Goal: Task Accomplishment & Management: Manage account settings

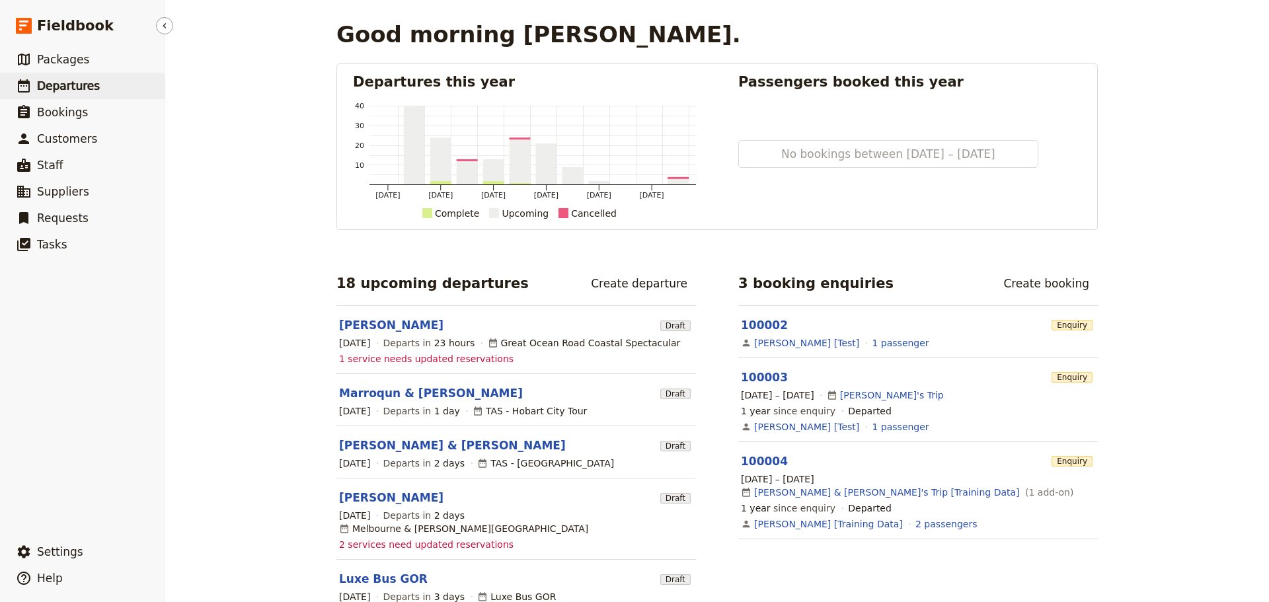
click at [91, 82] on span "Departures" at bounding box center [68, 85] width 63 height 13
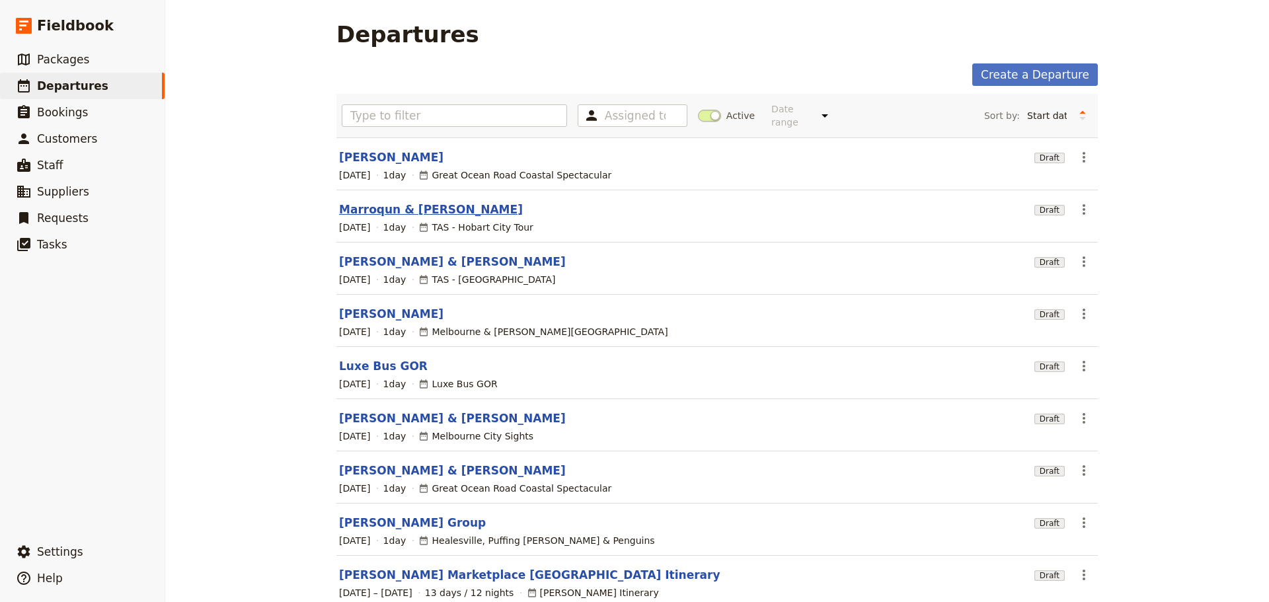
click at [353, 202] on link "Marroqun & [PERSON_NAME]" at bounding box center [431, 210] width 184 height 16
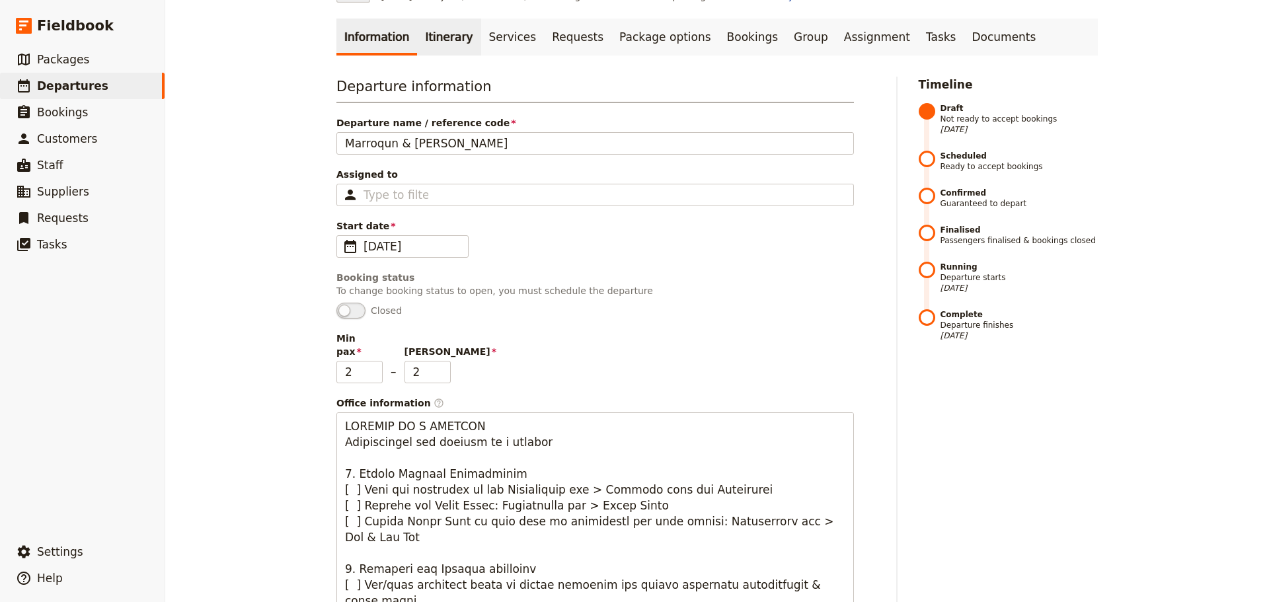
click at [426, 35] on link "Itinerary" at bounding box center [448, 36] width 63 height 37
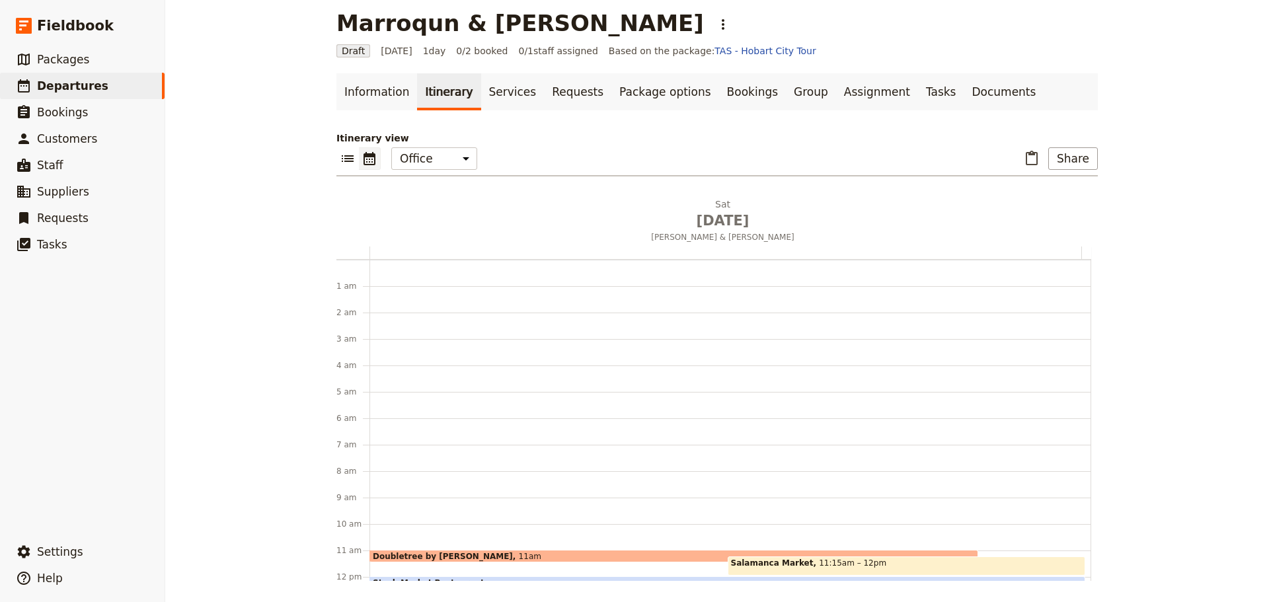
scroll to position [172, 0]
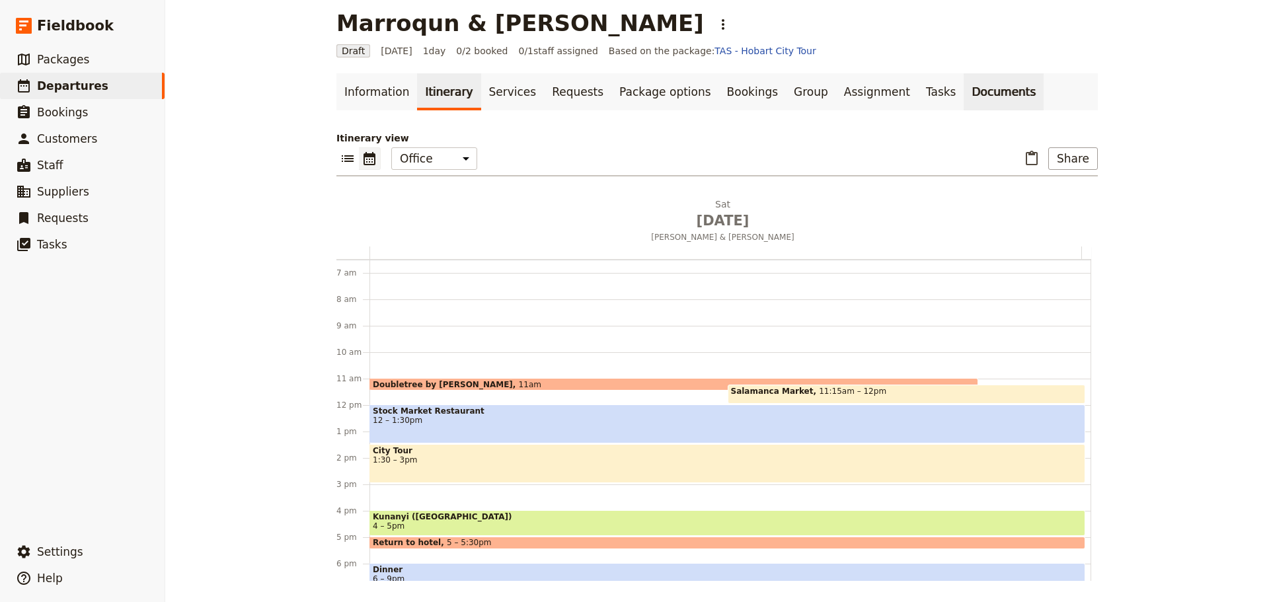
click at [963, 77] on link "Documents" at bounding box center [1003, 91] width 80 height 37
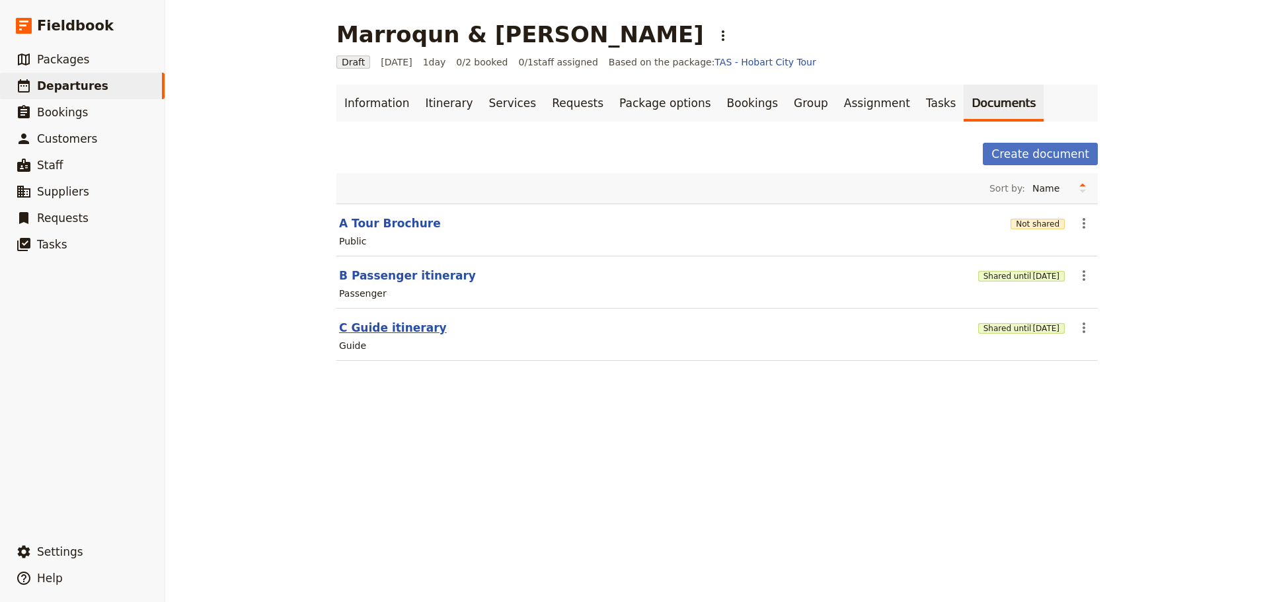
click at [343, 325] on button "C Guide itinerary" at bounding box center [393, 328] width 108 height 16
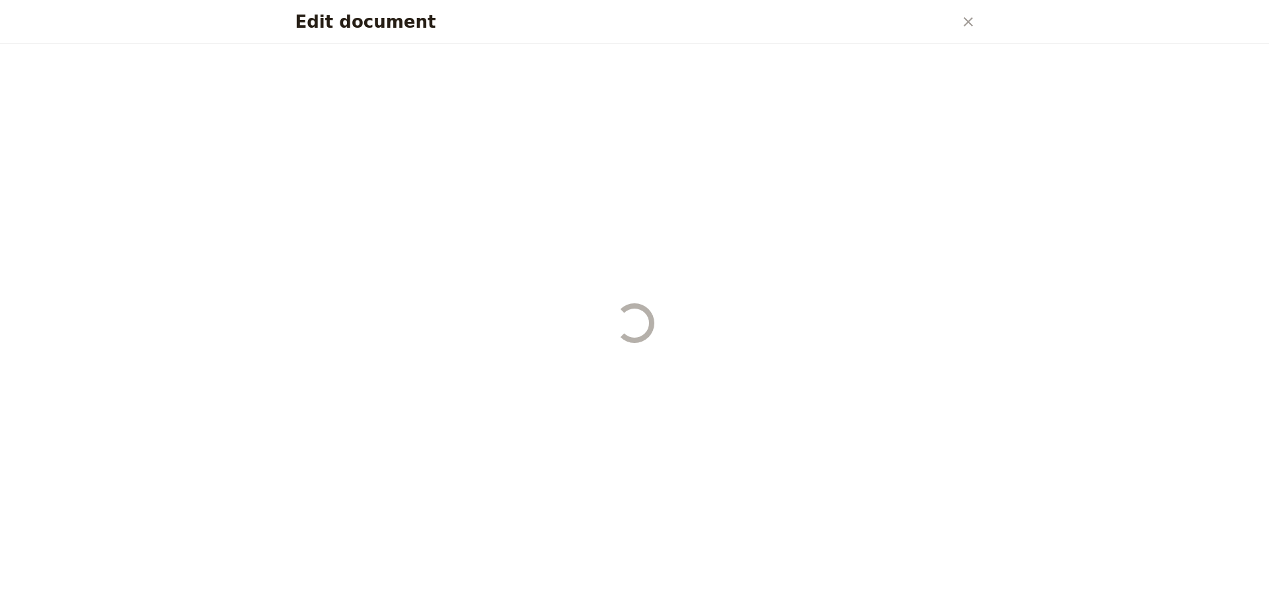
select select "STAFF"
select select "RUN_SHEET"
select select "DEFAULT"
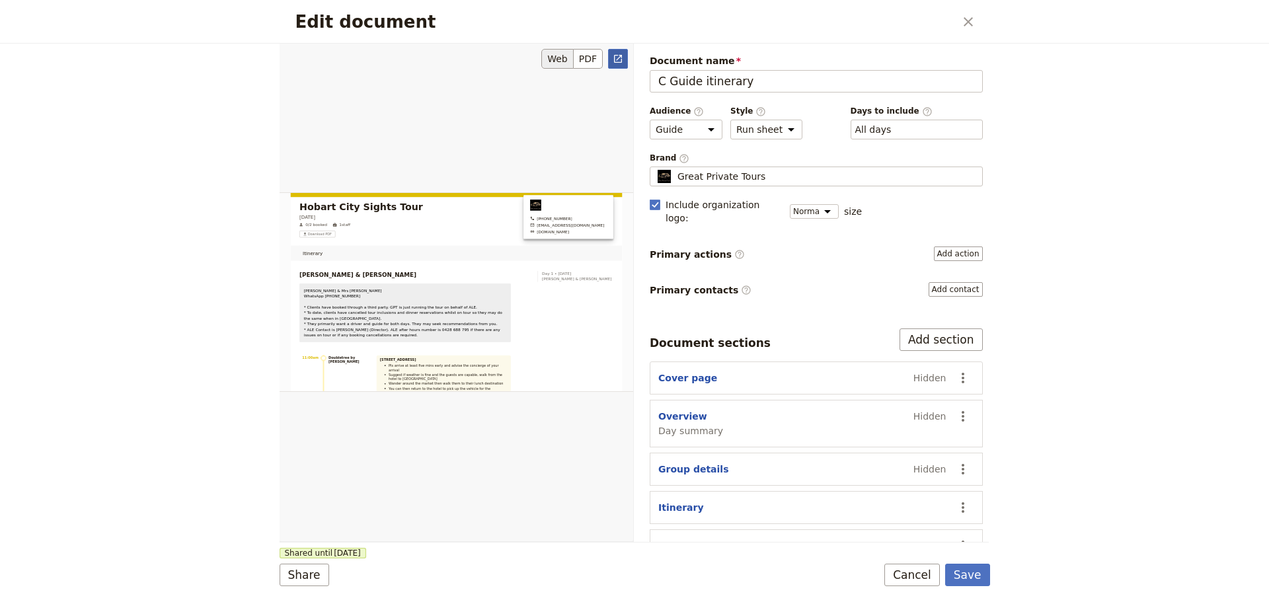
click at [617, 57] on icon "Open full preview" at bounding box center [617, 59] width 11 height 11
click at [910, 579] on button "Cancel" at bounding box center [911, 575] width 55 height 22
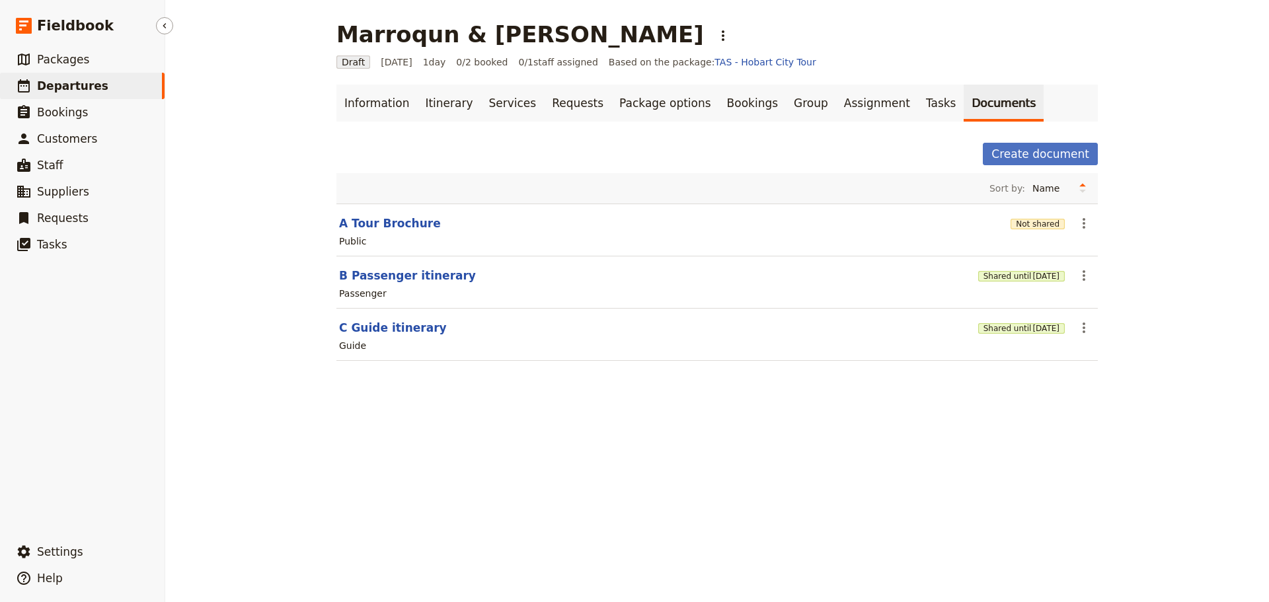
click at [86, 85] on span "Departures" at bounding box center [72, 85] width 71 height 13
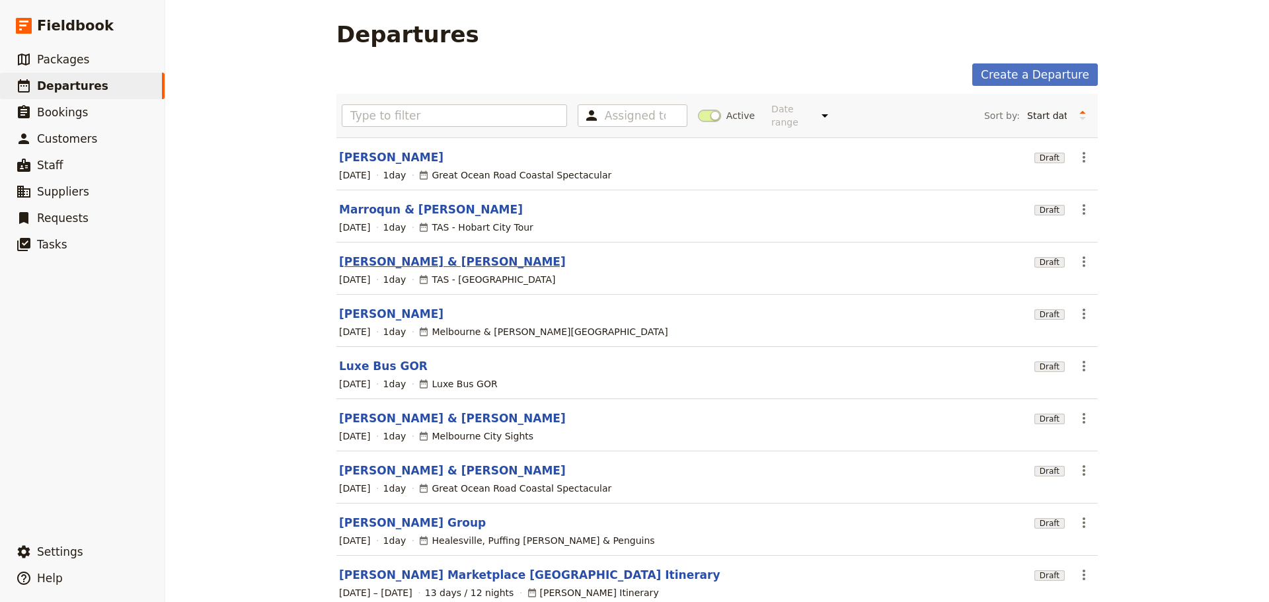
click at [424, 254] on link "[PERSON_NAME] & [PERSON_NAME]" at bounding box center [452, 262] width 227 height 16
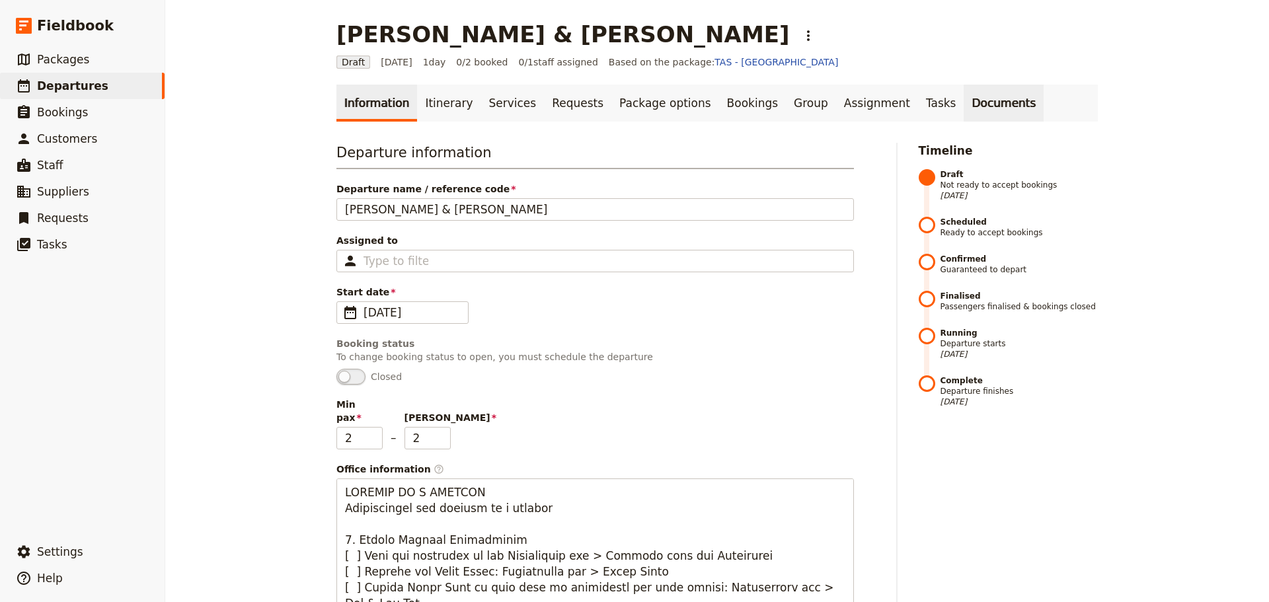
click at [963, 104] on link "Documents" at bounding box center [1003, 103] width 80 height 37
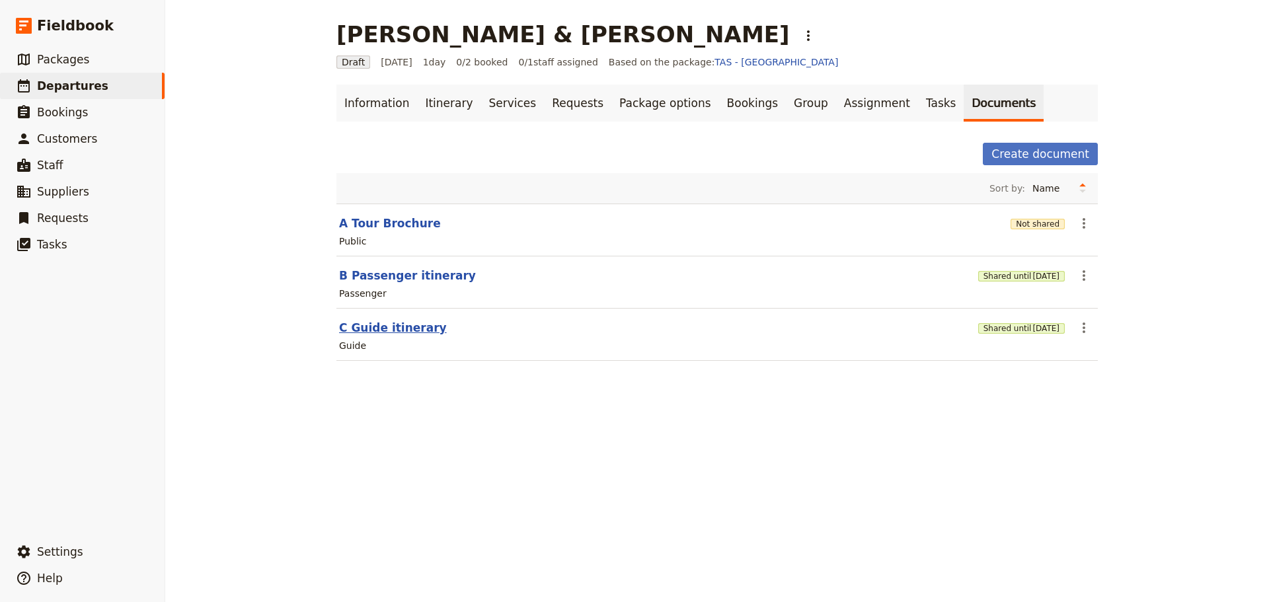
click at [396, 331] on button "C Guide itinerary" at bounding box center [393, 328] width 108 height 16
select select "STAFF"
select select "RUN_SHEET"
select select "DEFAULT"
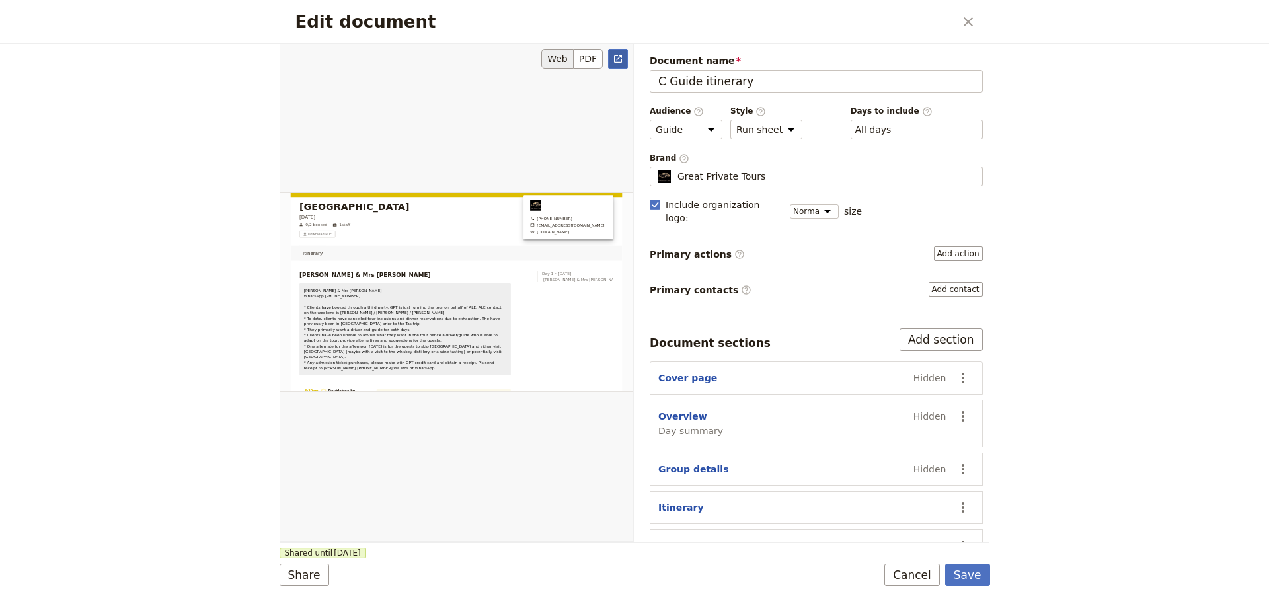
click at [613, 60] on icon "Open full preview" at bounding box center [617, 59] width 11 height 11
click at [920, 571] on button "Cancel" at bounding box center [911, 575] width 55 height 22
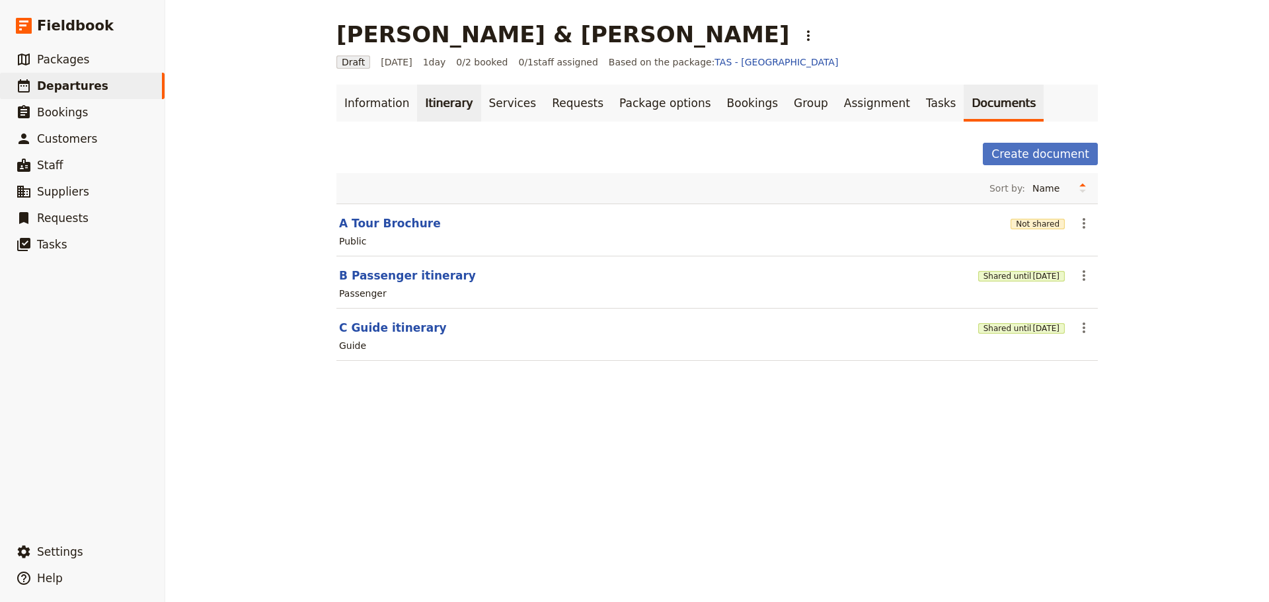
click at [425, 96] on link "Itinerary" at bounding box center [448, 103] width 63 height 37
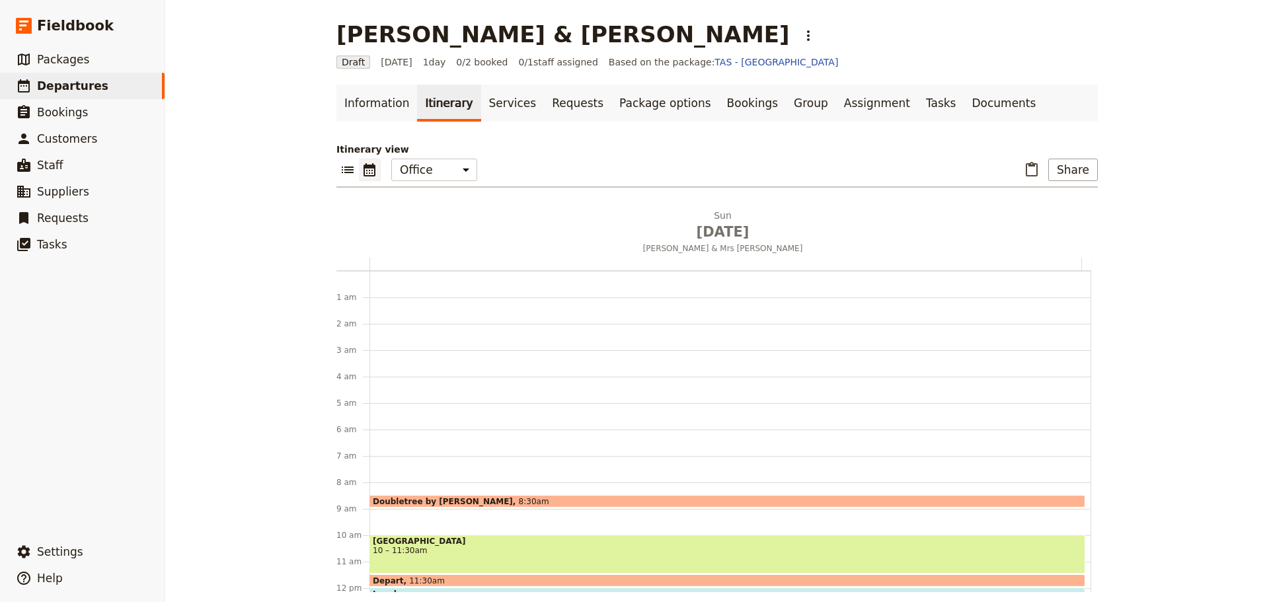
scroll to position [172, 0]
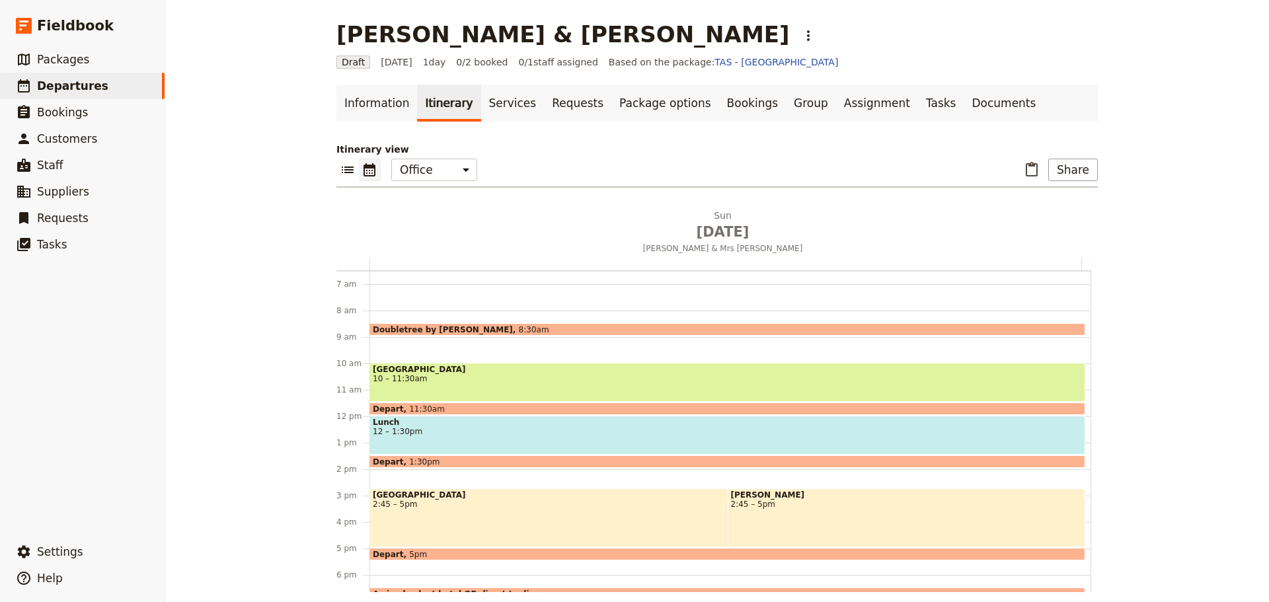
click at [439, 384] on div "[GEOGRAPHIC_DATA] 10 – 11:30am" at bounding box center [727, 382] width 716 height 39
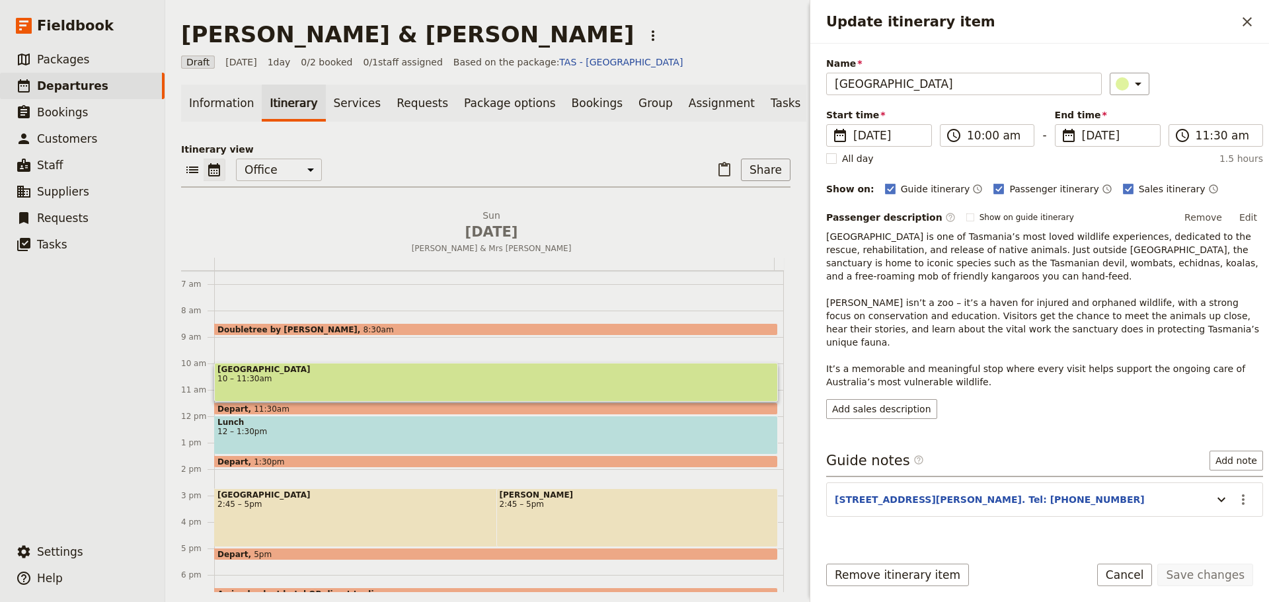
scroll to position [57, 0]
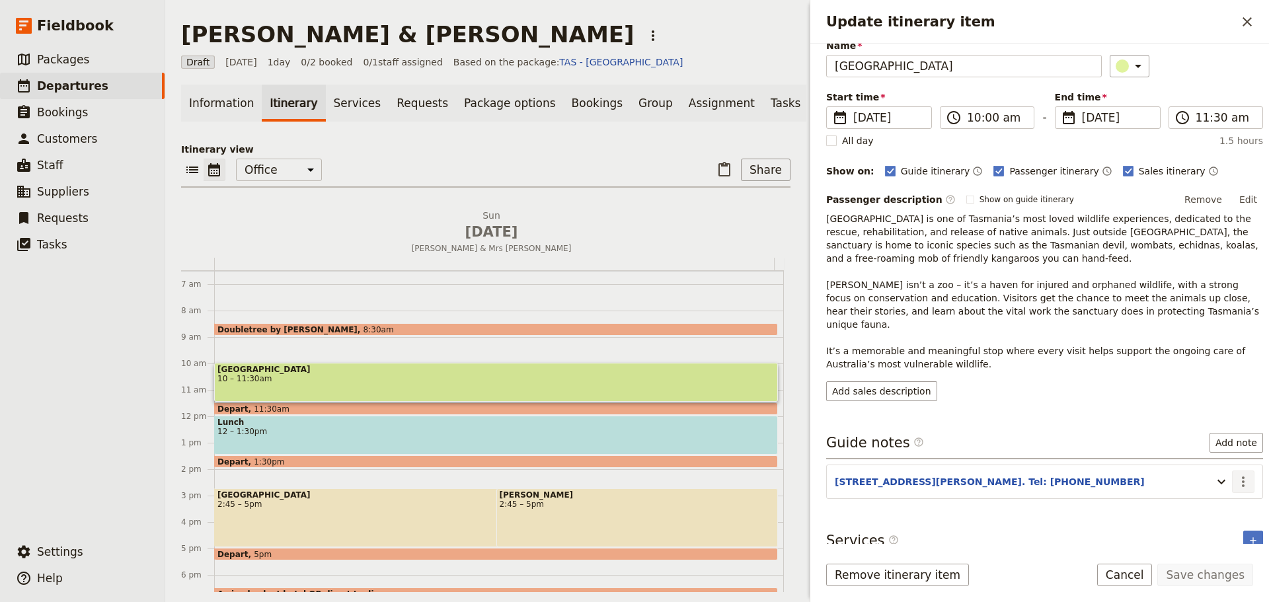
click at [1239, 474] on icon "Actions" at bounding box center [1243, 482] width 16 height 16
click at [1222, 492] on span "Edit note" at bounding box center [1204, 496] width 61 height 13
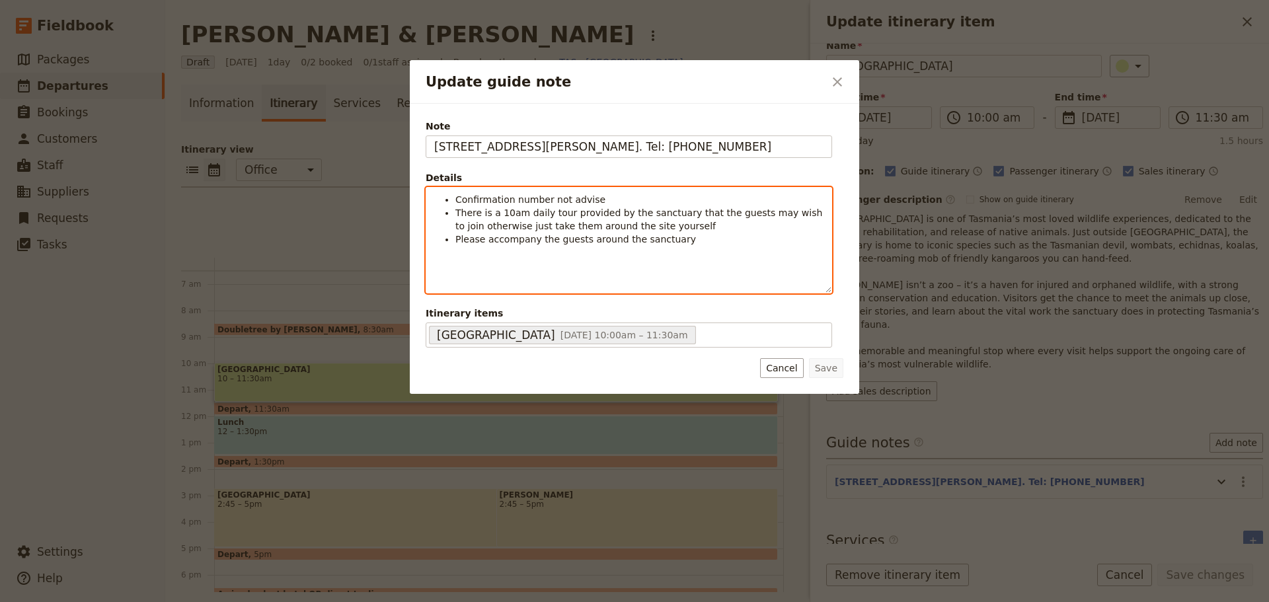
click at [691, 243] on li "Please accompany the guests around the sanctuary" at bounding box center [639, 239] width 368 height 13
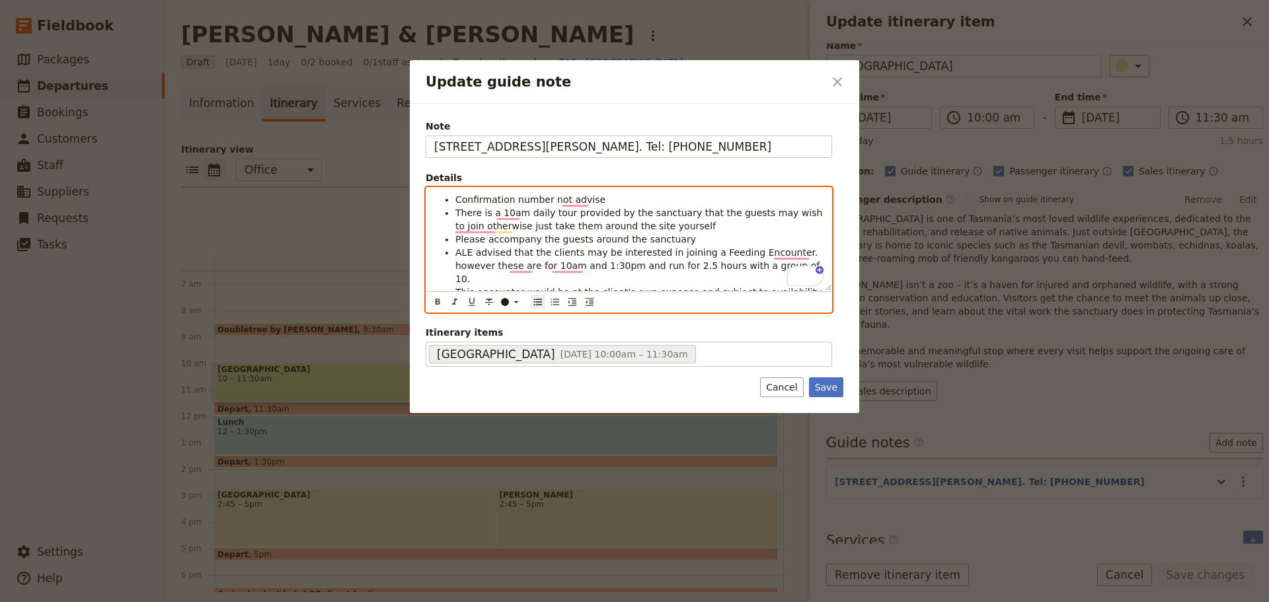
click at [772, 287] on span "This encounter would be at the client's own expense and subject to availability" at bounding box center [638, 292] width 366 height 11
click at [773, 287] on span "This encounter would be at the client's own expense and subject to availability" at bounding box center [638, 292] width 366 height 11
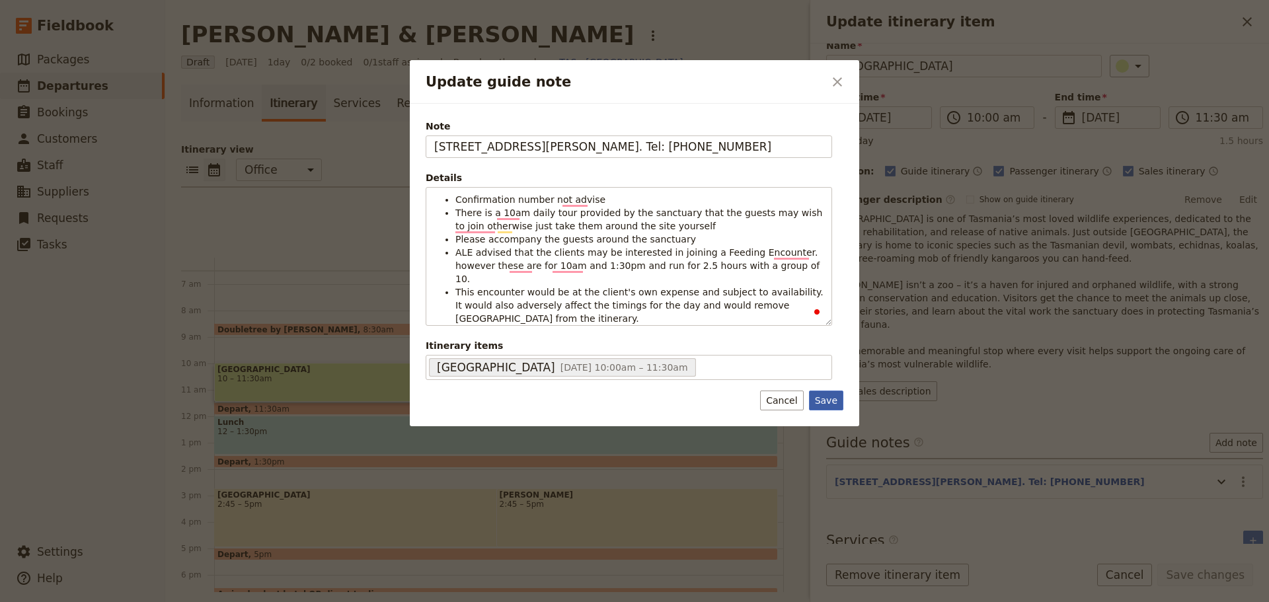
click at [827, 396] on button "Save" at bounding box center [826, 400] width 34 height 20
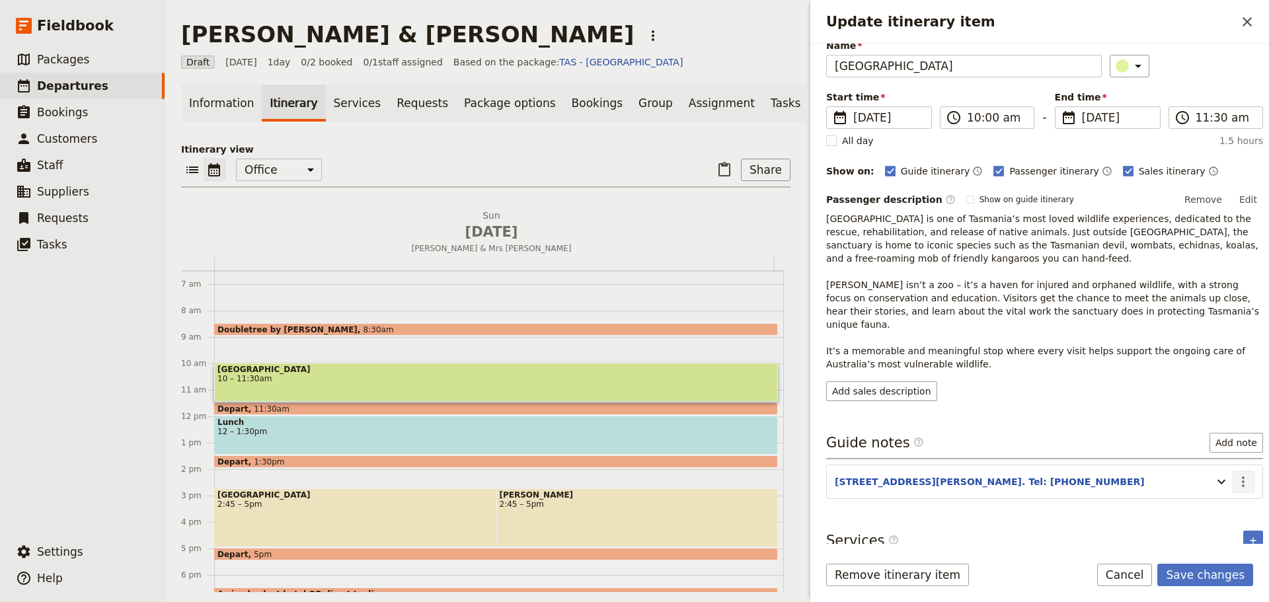
click at [1241, 476] on icon "Actions" at bounding box center [1242, 481] width 3 height 11
click at [1219, 493] on span "Edit note" at bounding box center [1204, 496] width 61 height 13
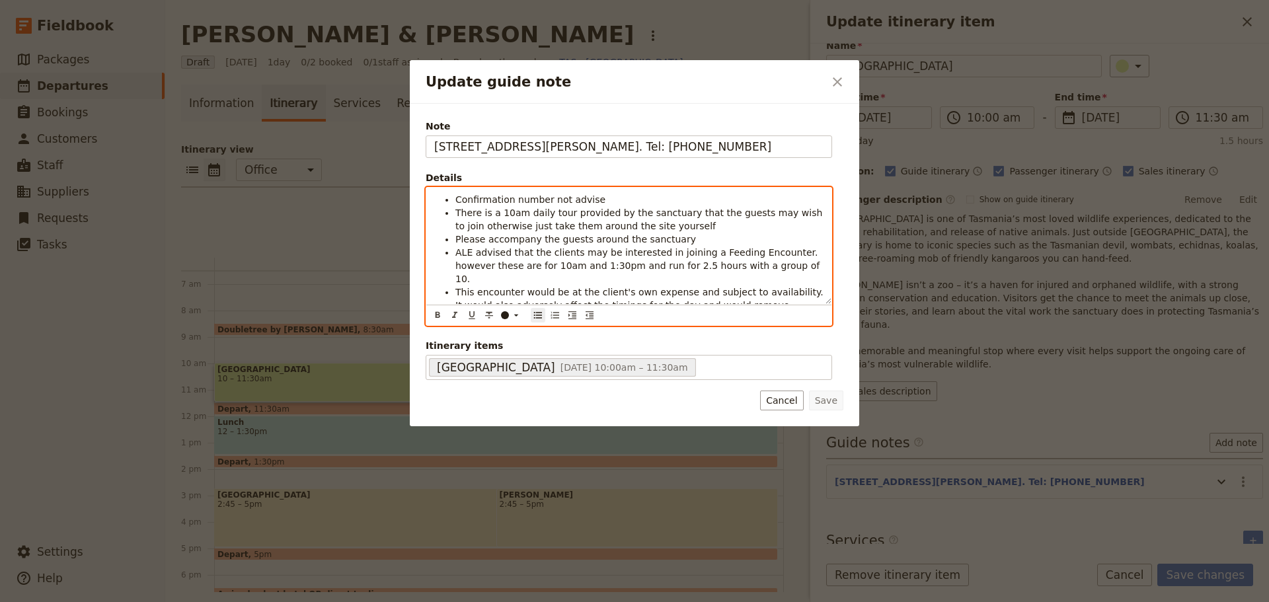
click at [612, 202] on li "Confirmation number not advise" at bounding box center [639, 199] width 368 height 13
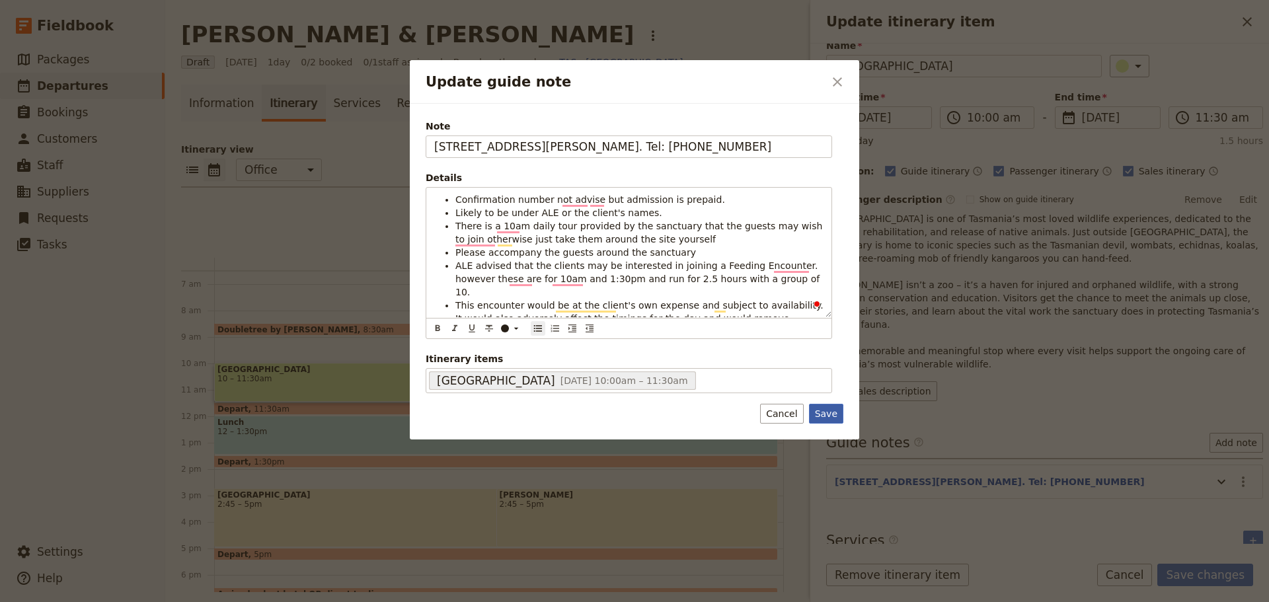
click at [815, 406] on button "Save" at bounding box center [826, 414] width 34 height 20
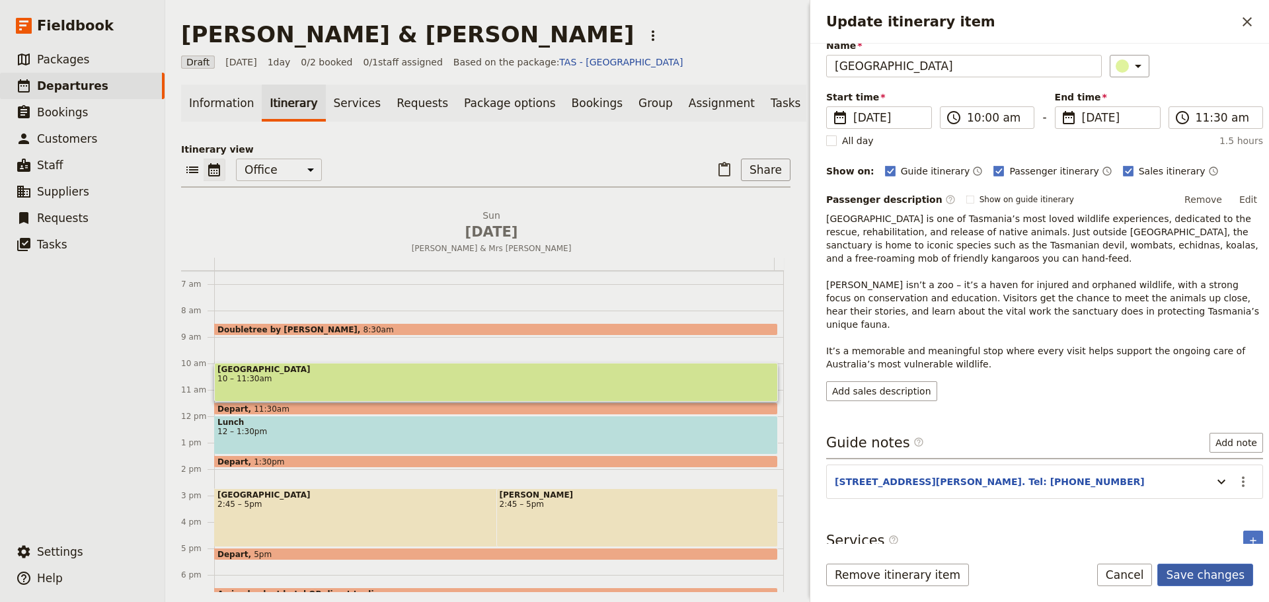
click at [1188, 573] on button "Save changes" at bounding box center [1205, 575] width 96 height 22
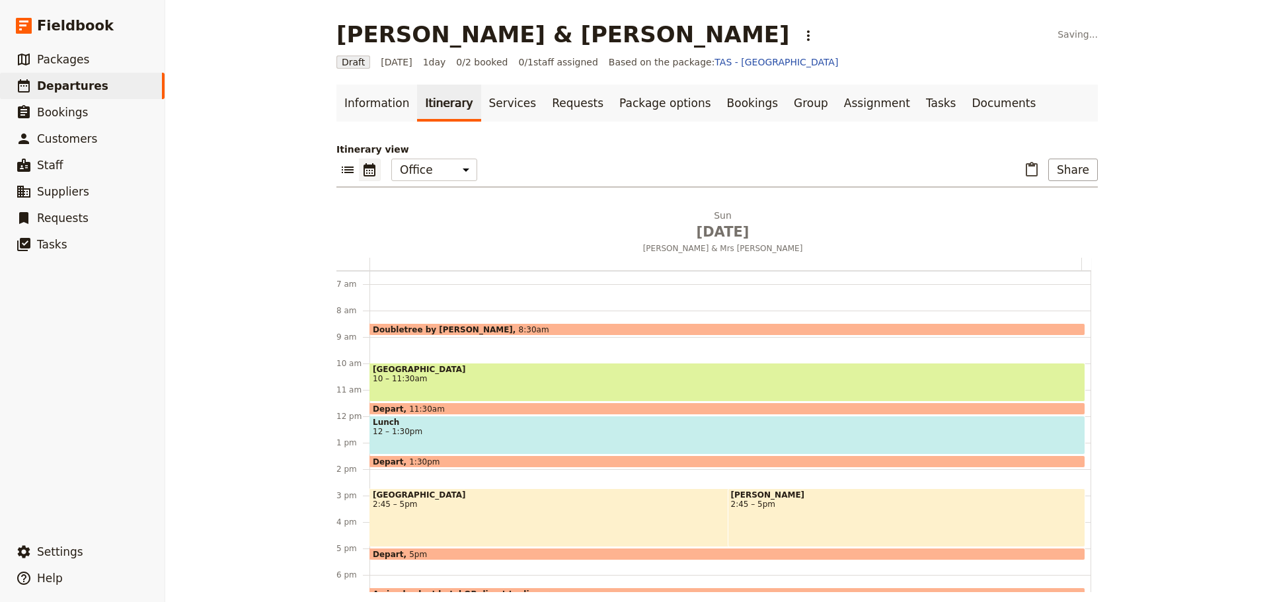
click at [452, 441] on div "Lunch 12 – 1:30pm" at bounding box center [727, 435] width 716 height 39
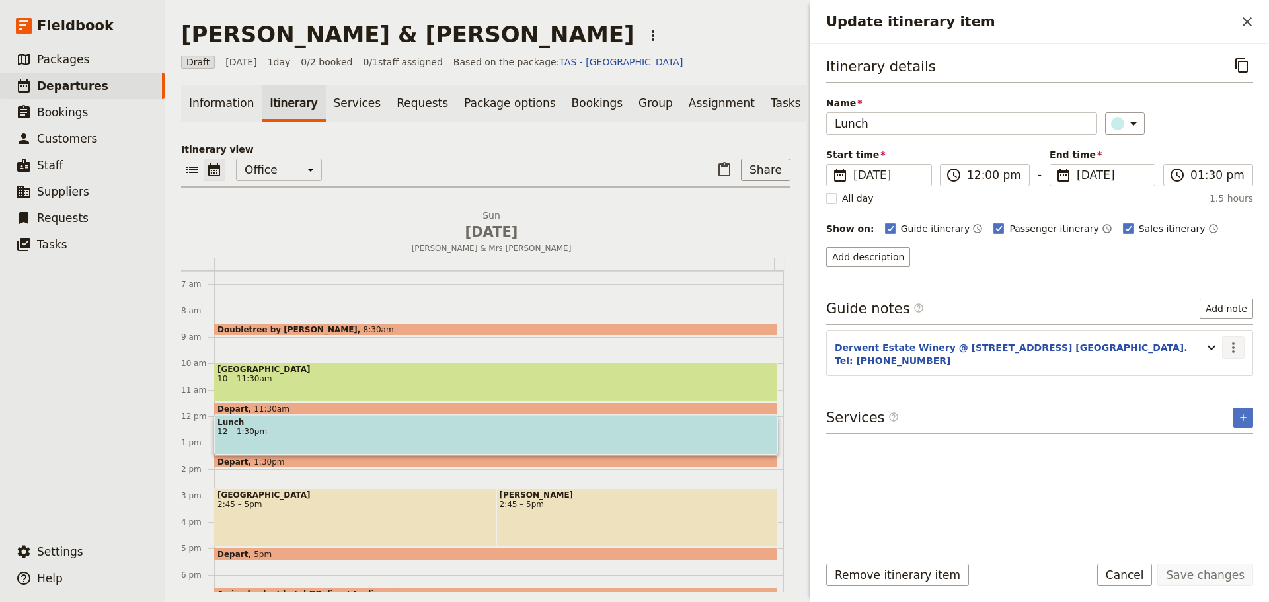
click at [1239, 347] on icon "Actions" at bounding box center [1233, 348] width 16 height 16
click at [1206, 377] on span "Edit note" at bounding box center [1195, 375] width 42 height 13
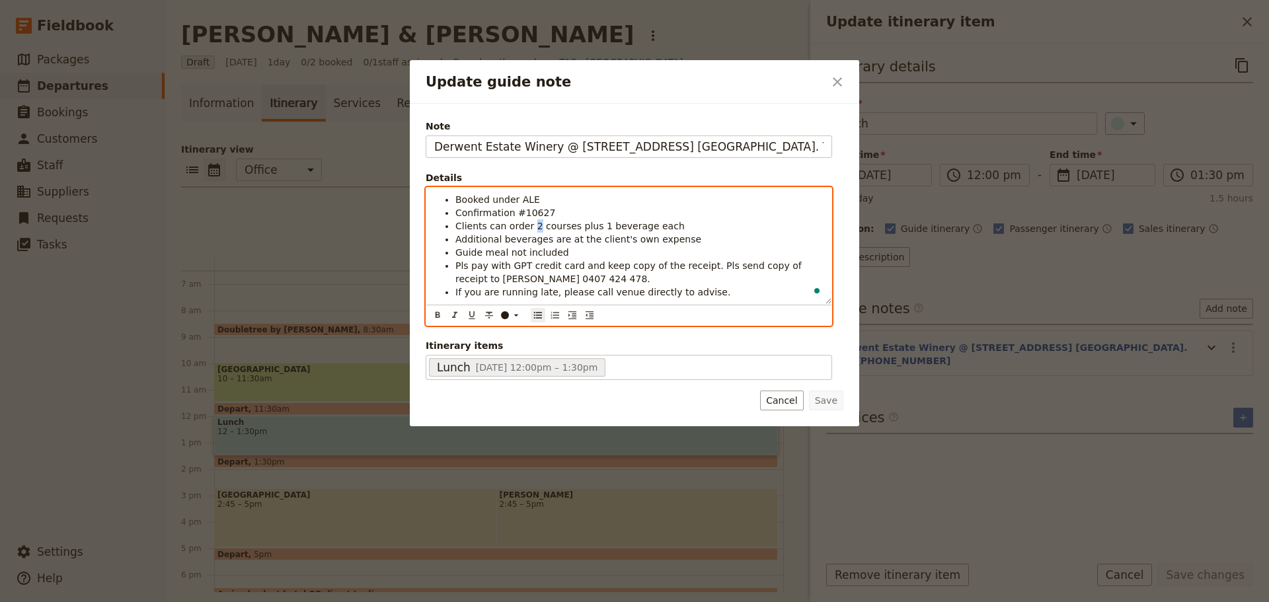
drag, startPoint x: 532, startPoint y: 225, endPoint x: 528, endPoint y: 231, distance: 7.1
click at [528, 231] on span "Clients can order 2 courses plus 1 beverage each" at bounding box center [569, 226] width 229 height 11
click at [564, 228] on span "Clients can order 1-courses plus 1 beverage each" at bounding box center [569, 226] width 229 height 11
click at [633, 225] on span "Clients can order 1-course plus 1 beverage each" at bounding box center [567, 226] width 225 height 11
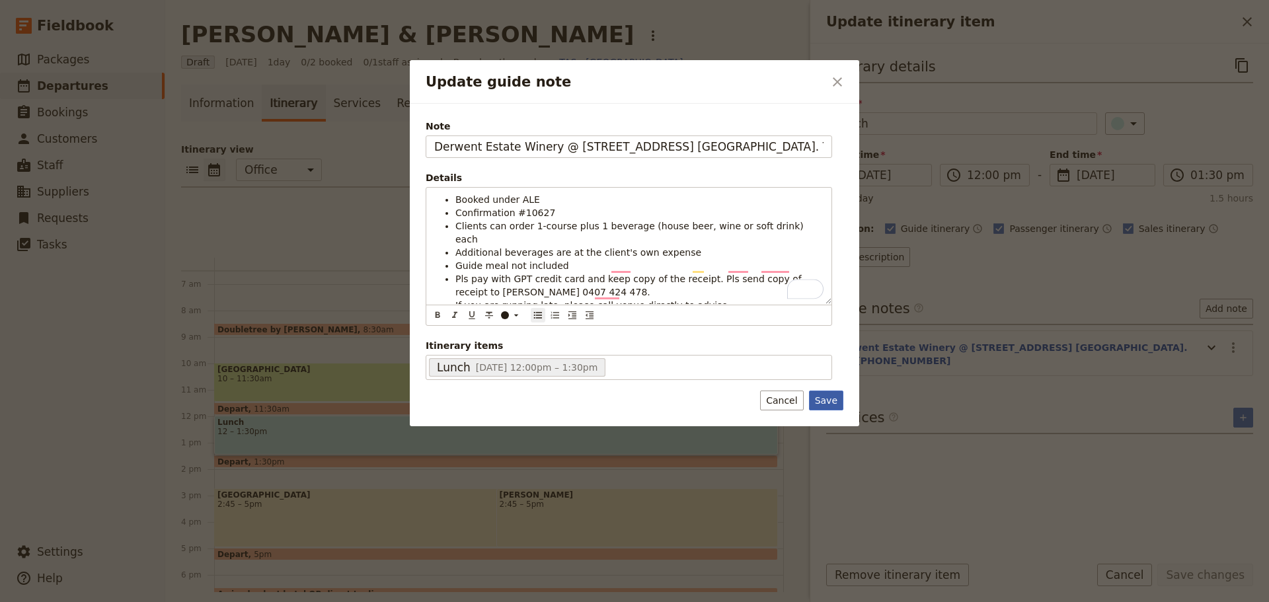
click at [825, 403] on button "Save" at bounding box center [826, 400] width 34 height 20
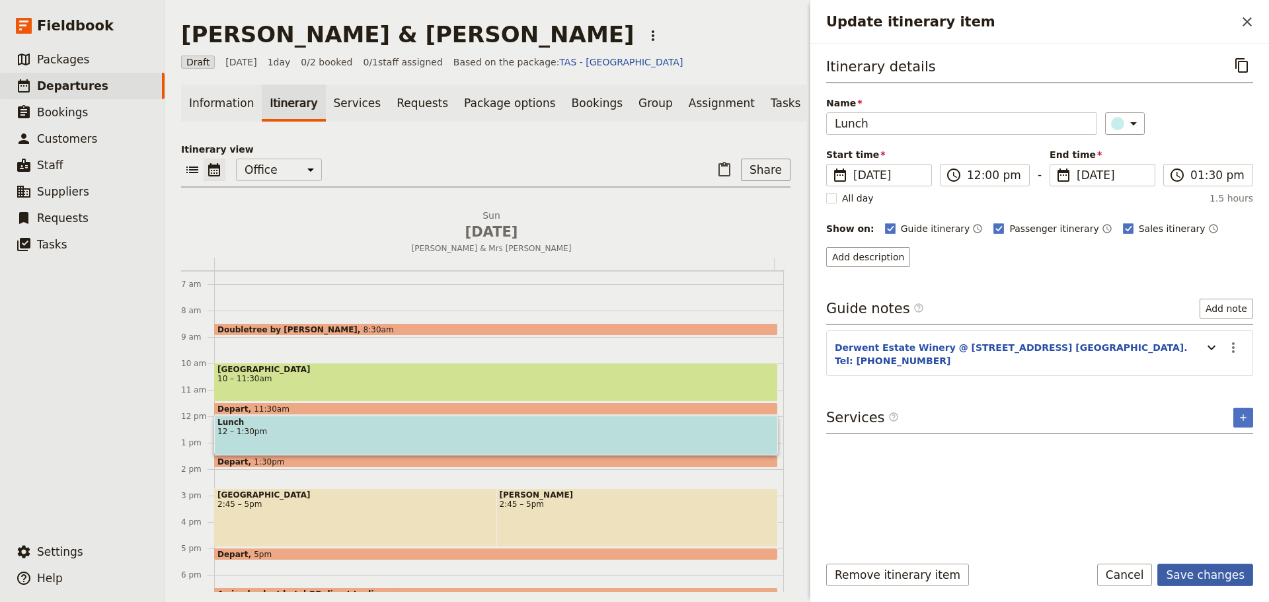
click at [1217, 574] on button "Save changes" at bounding box center [1205, 575] width 96 height 22
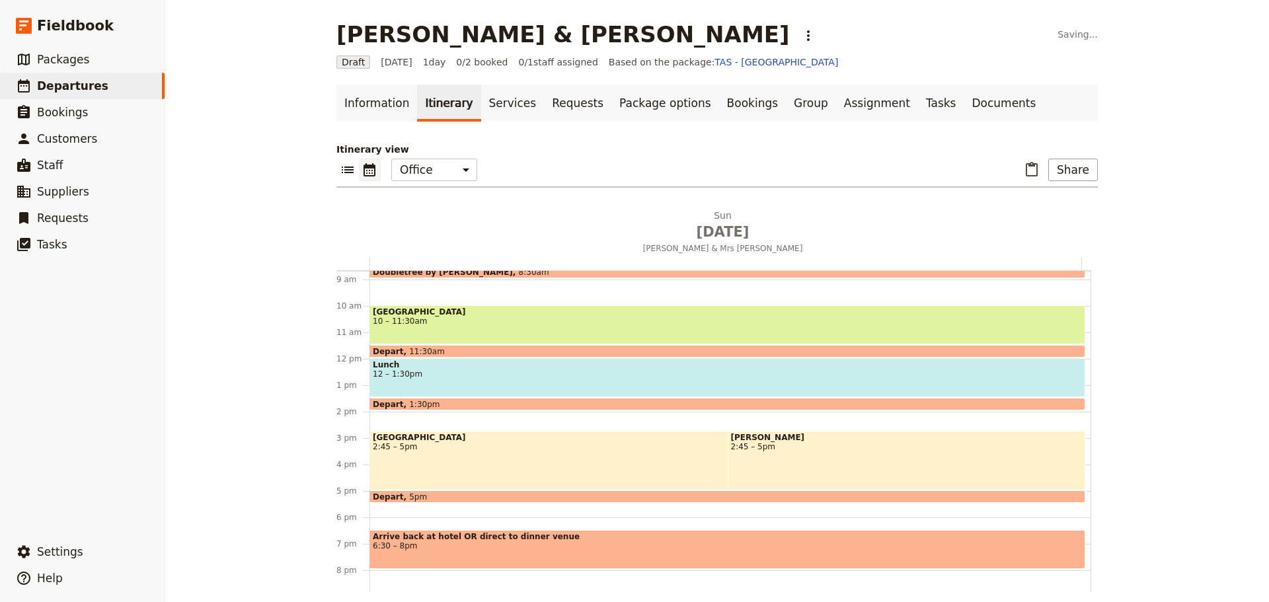
scroll to position [304, 0]
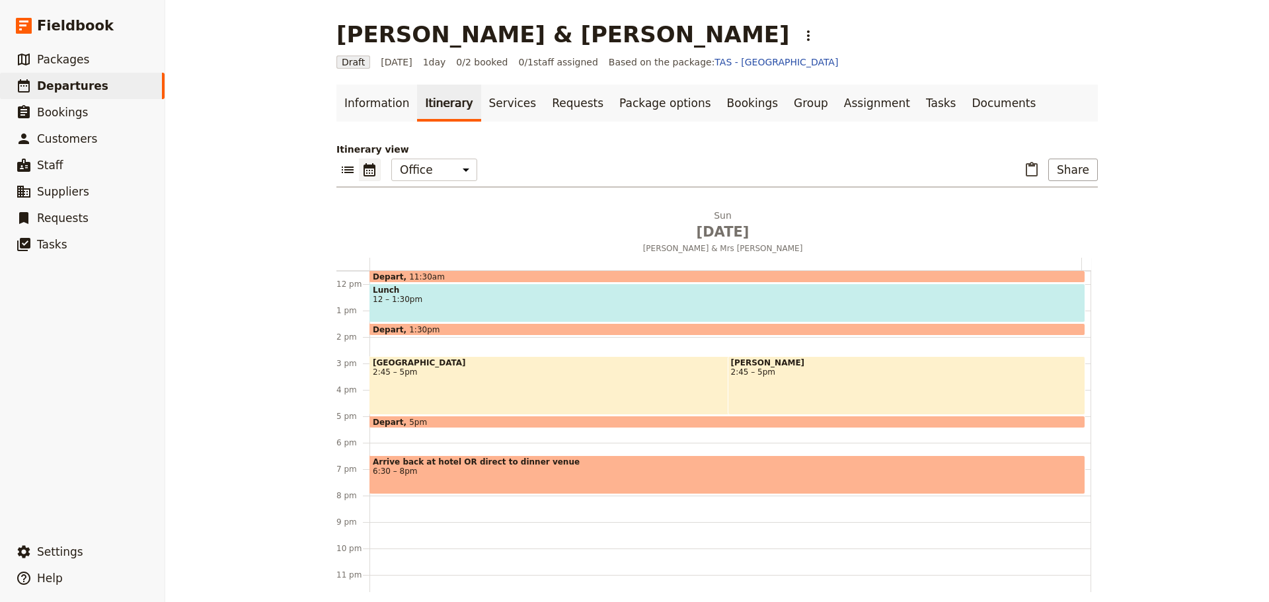
click at [488, 468] on span "6:30 – 8pm" at bounding box center [727, 470] width 709 height 9
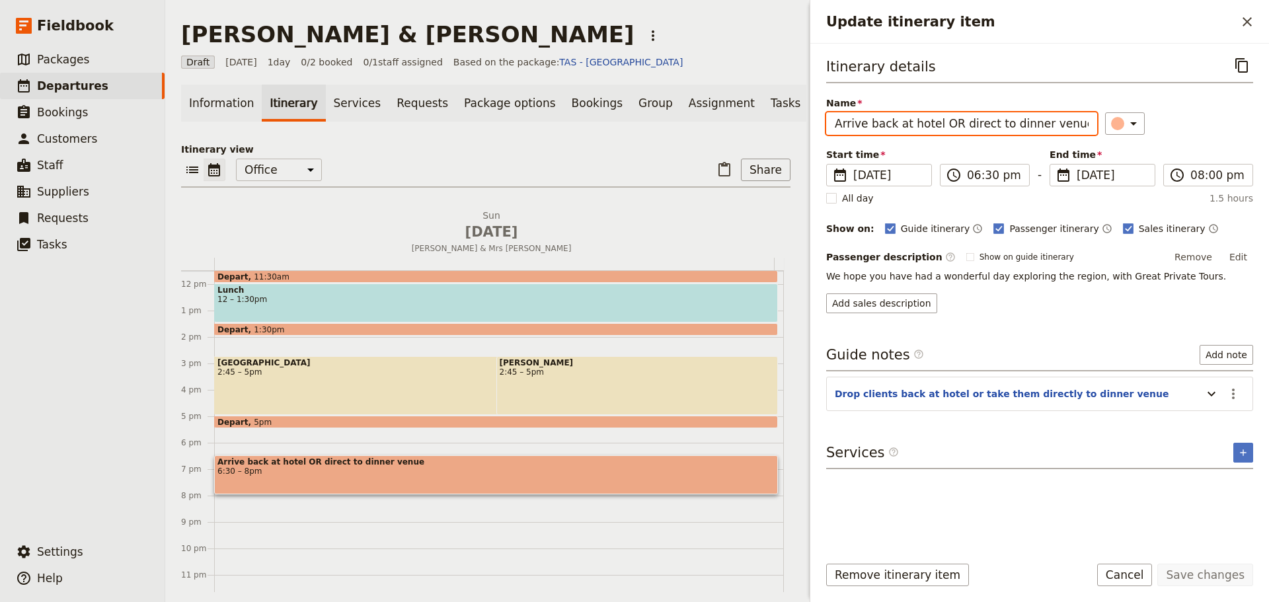
drag, startPoint x: 1074, startPoint y: 126, endPoint x: 823, endPoint y: 118, distance: 250.5
click at [790, 120] on div "[PERSON_NAME] & [PERSON_NAME] ​ Draft [DATE] 1 day 0/2 booked 0 / 1 staff assig…" at bounding box center [716, 301] width 1103 height 602
type input "Drop clients at hotel"
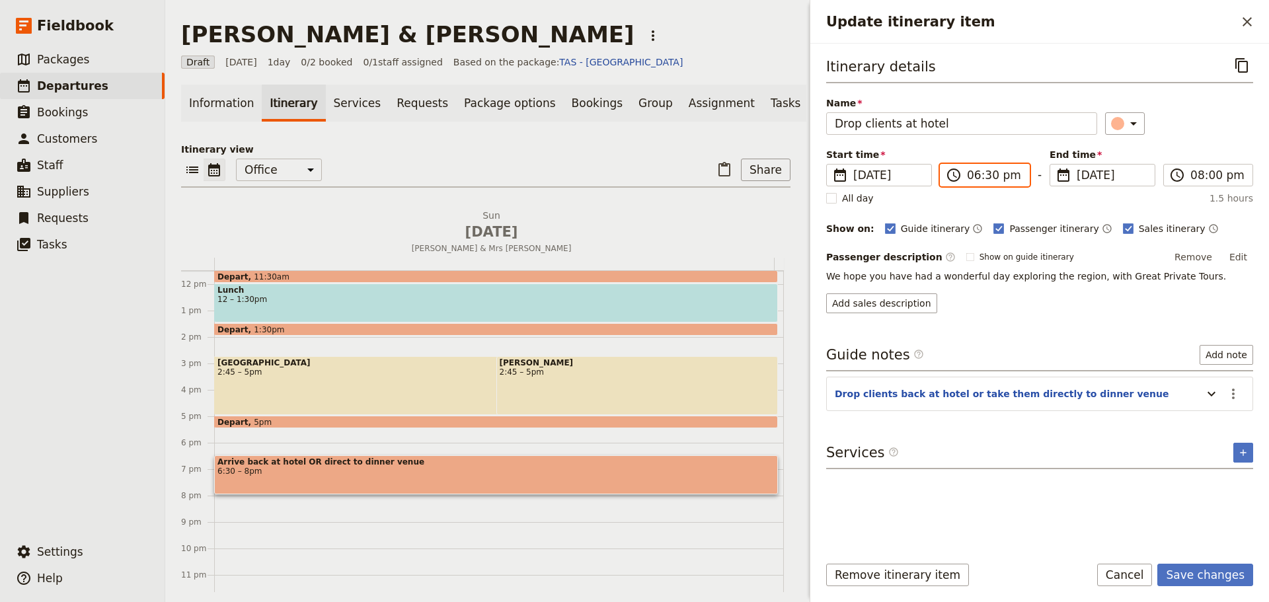
click at [977, 174] on input "06:30 pm" at bounding box center [994, 175] width 54 height 16
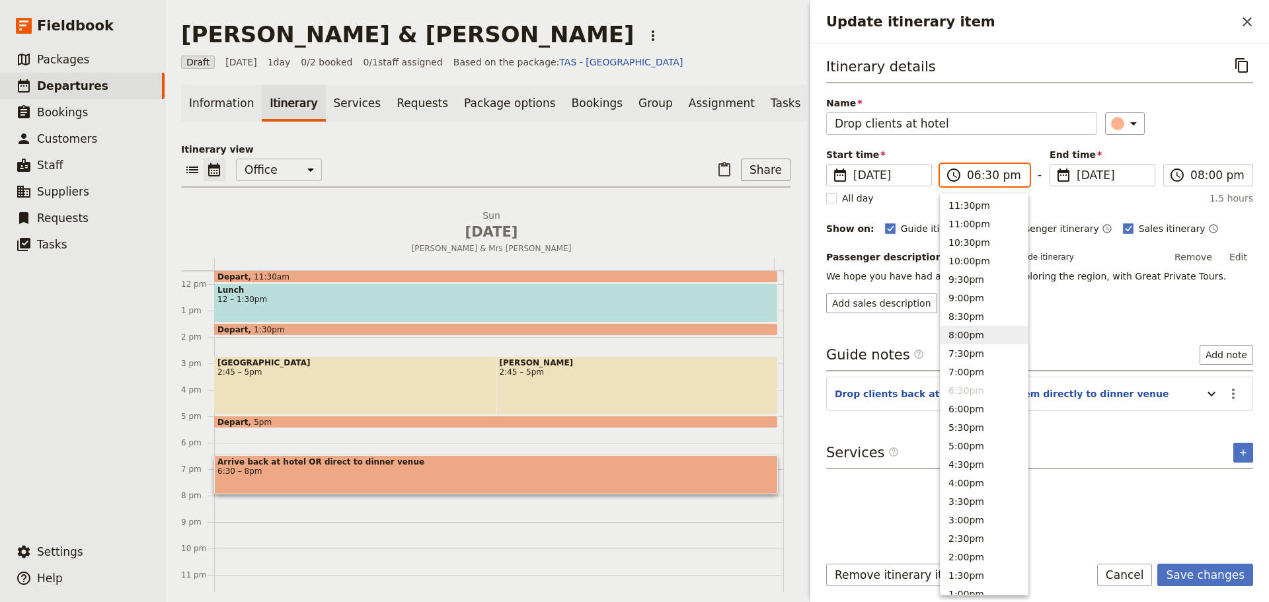
click at [967, 334] on button "8:00pm" at bounding box center [983, 335] width 87 height 18
type input "08:00 pm"
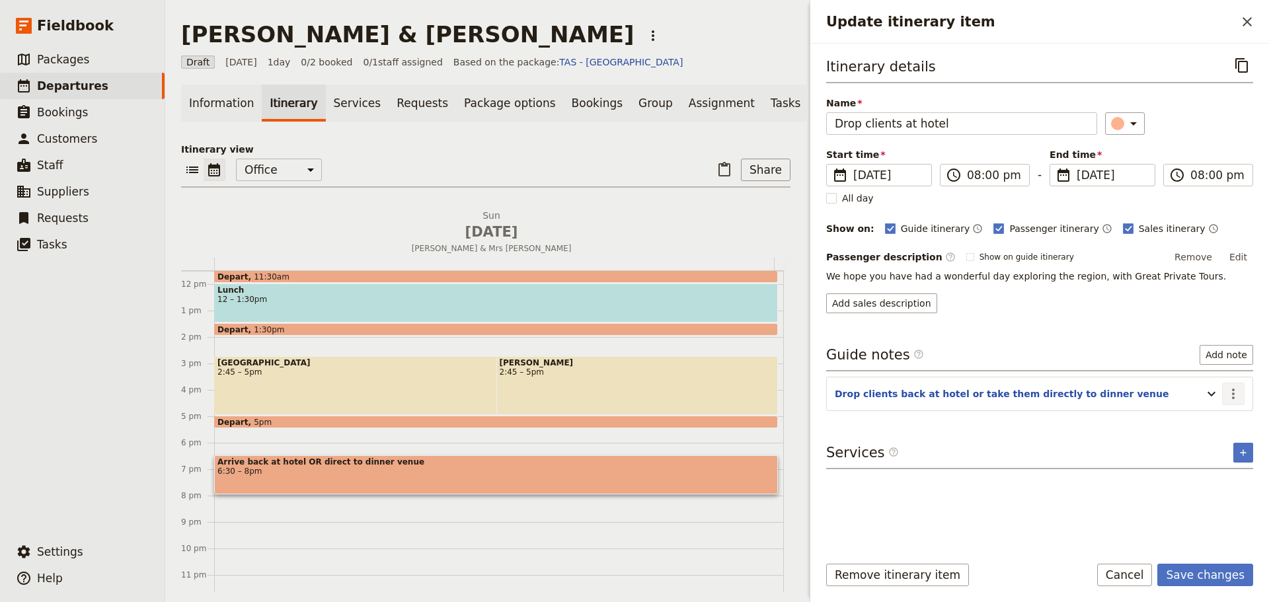
click at [1228, 391] on icon "Actions" at bounding box center [1233, 394] width 16 height 16
click at [1220, 422] on span "Edit note" at bounding box center [1204, 422] width 61 height 13
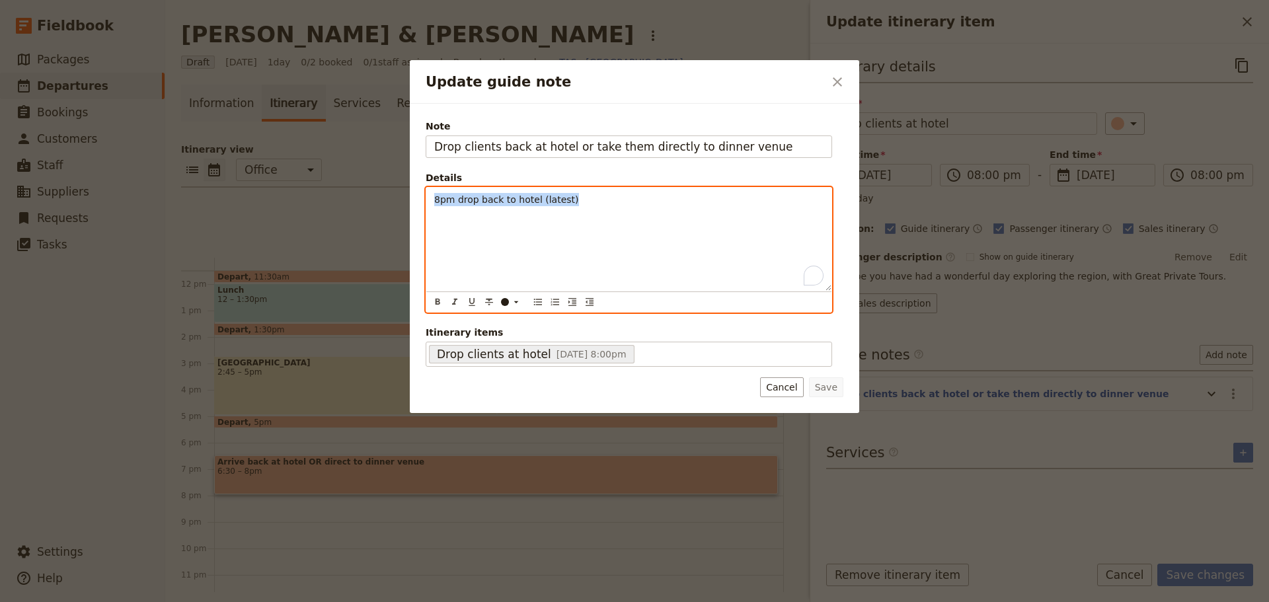
drag, startPoint x: 433, startPoint y: 195, endPoint x: 355, endPoint y: 194, distance: 77.3
click at [355, 601] on div "Update guide note ​ Note Drop clients back at hotel or take them directly to di…" at bounding box center [634, 602] width 1269 height 0
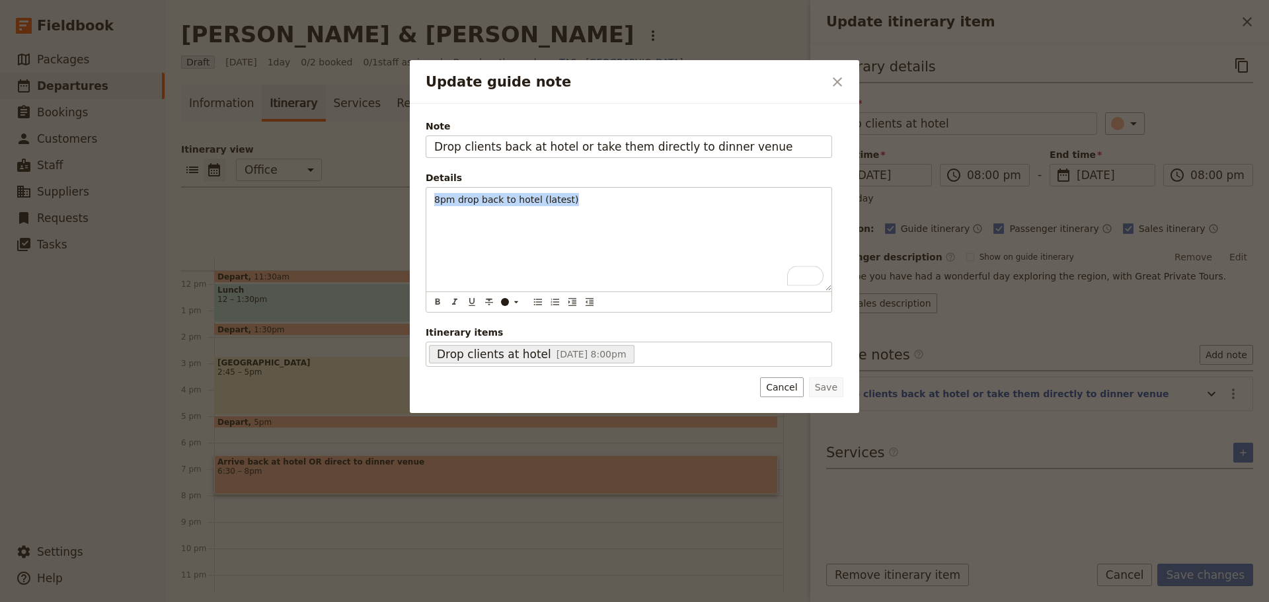
drag, startPoint x: 780, startPoint y: 392, endPoint x: 828, endPoint y: 390, distance: 47.6
click at [781, 391] on button "Cancel" at bounding box center [781, 387] width 43 height 20
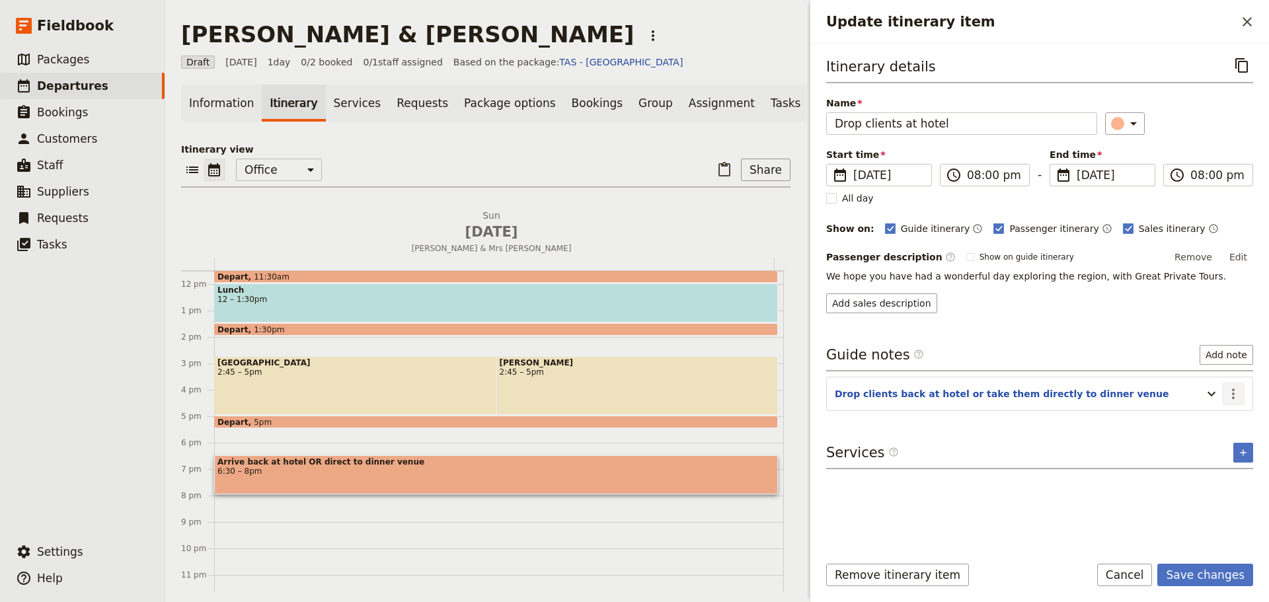
click at [1230, 392] on icon "Actions" at bounding box center [1233, 394] width 16 height 16
click at [1207, 437] on span "Remove note" at bounding box center [1204, 440] width 61 height 13
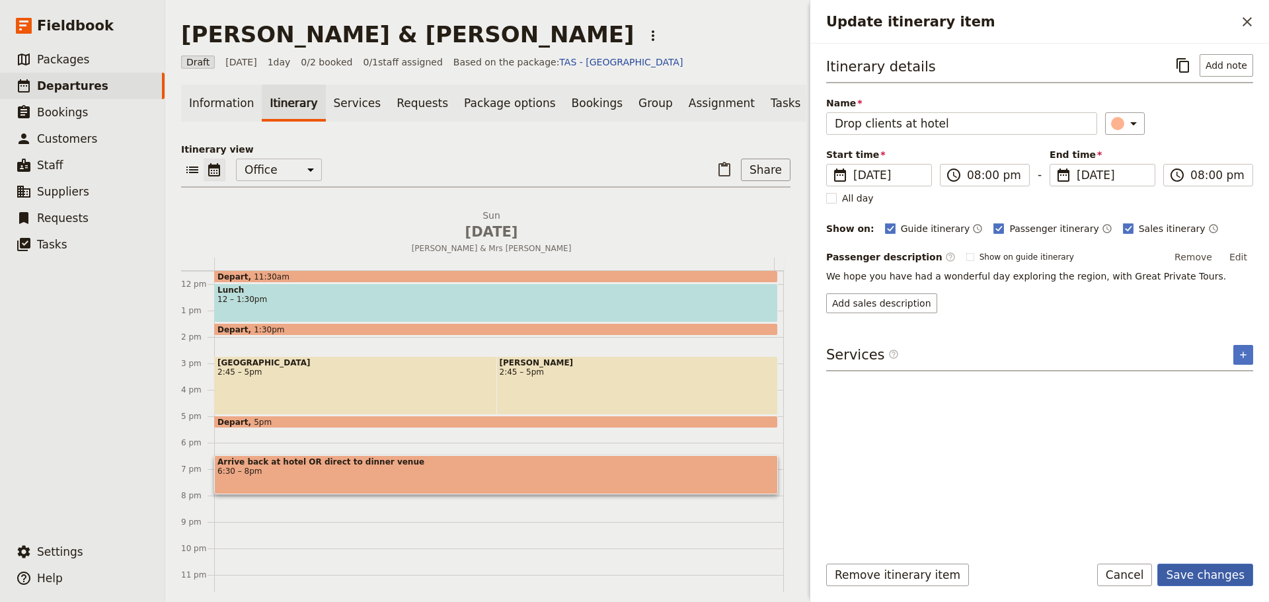
click at [1216, 567] on button "Save changes" at bounding box center [1205, 575] width 96 height 22
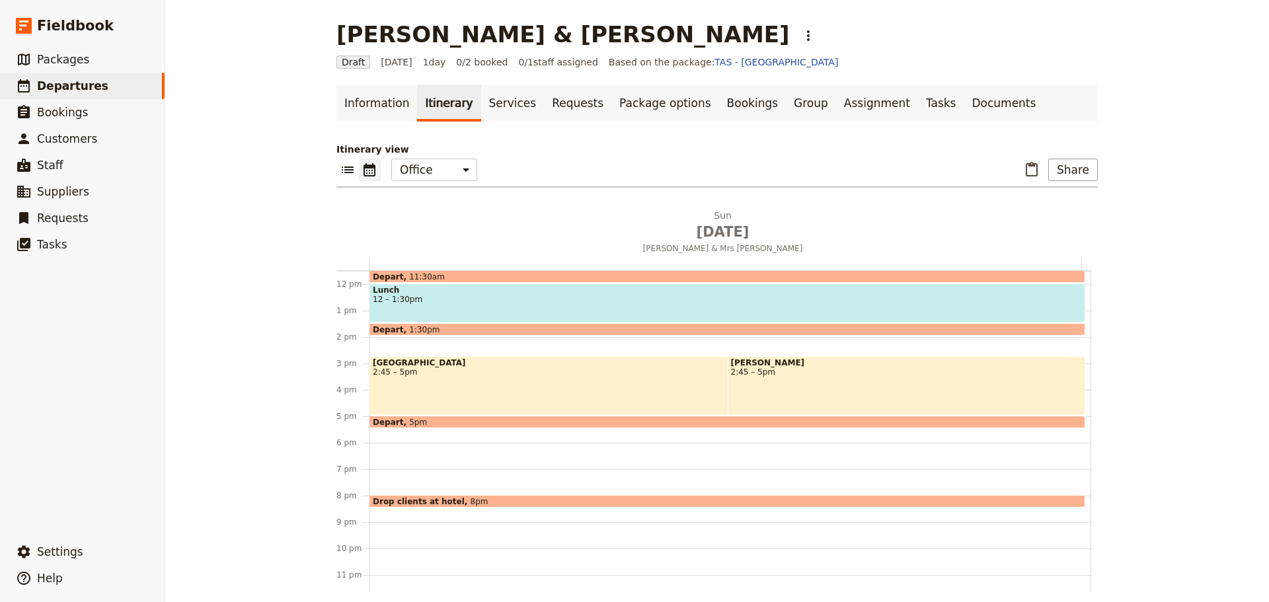
click at [507, 353] on div "Doubletree by Hilton Hobart 8:30am [GEOGRAPHIC_DATA] 10 – 11:30am Depart 11:30a…" at bounding box center [729, 284] width 721 height 634
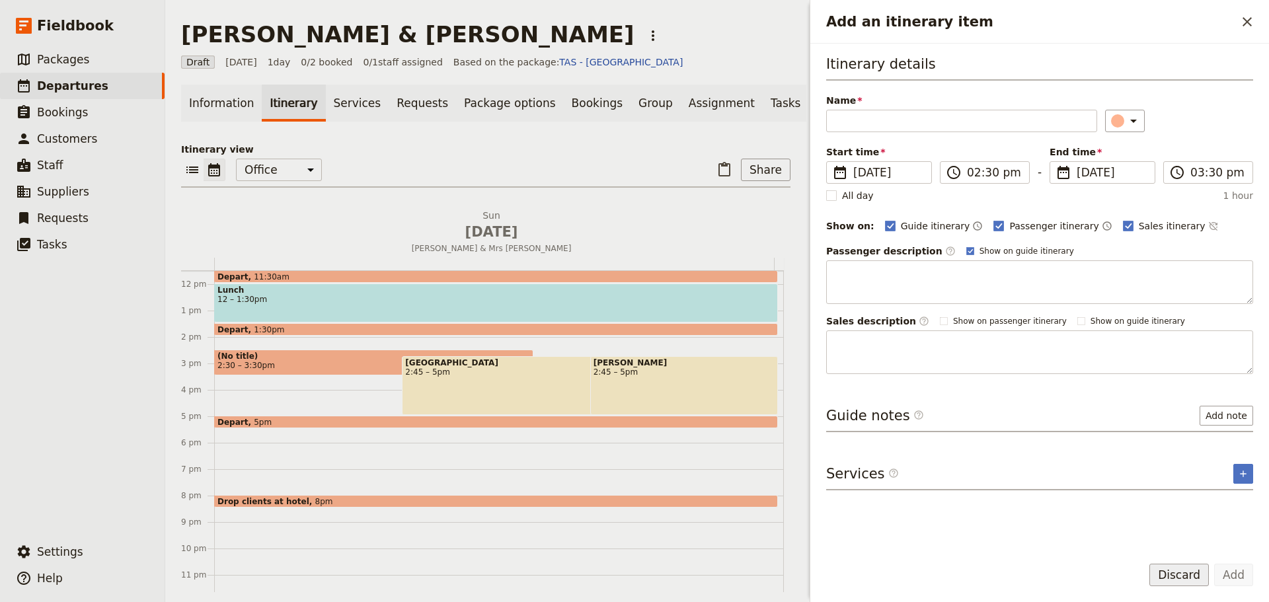
drag, startPoint x: 1177, startPoint y: 578, endPoint x: 858, endPoint y: 30, distance: 634.1
click at [1177, 577] on button "Discard" at bounding box center [1178, 575] width 59 height 22
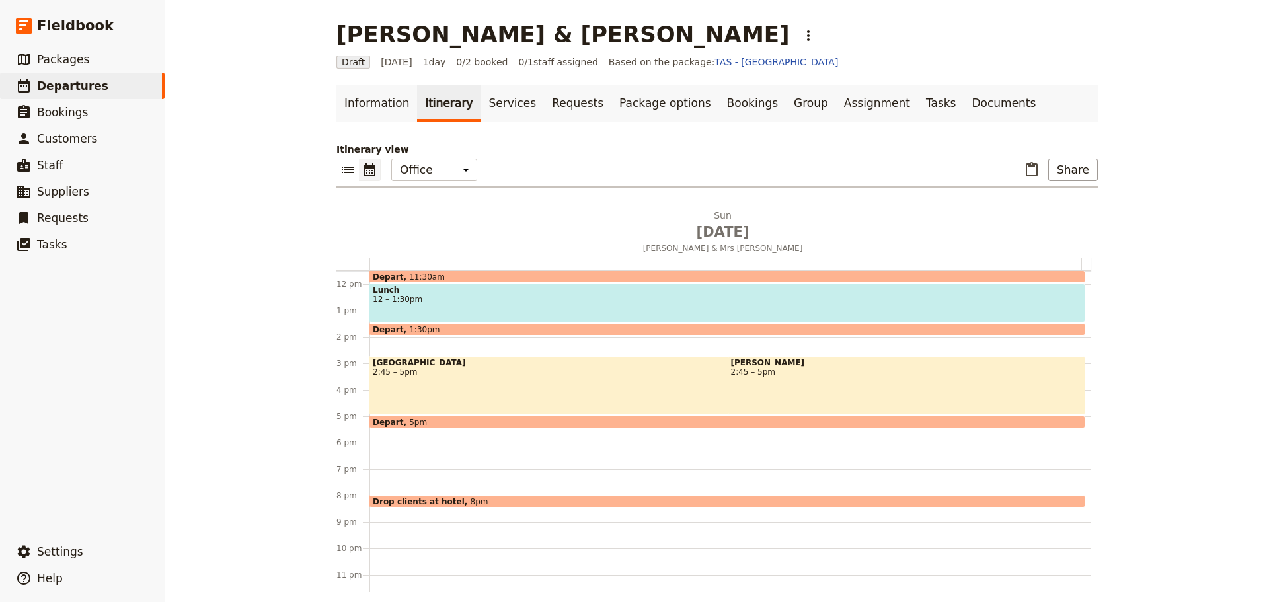
click at [562, 367] on span "2:45 – 5pm" at bounding box center [674, 371] width 602 height 9
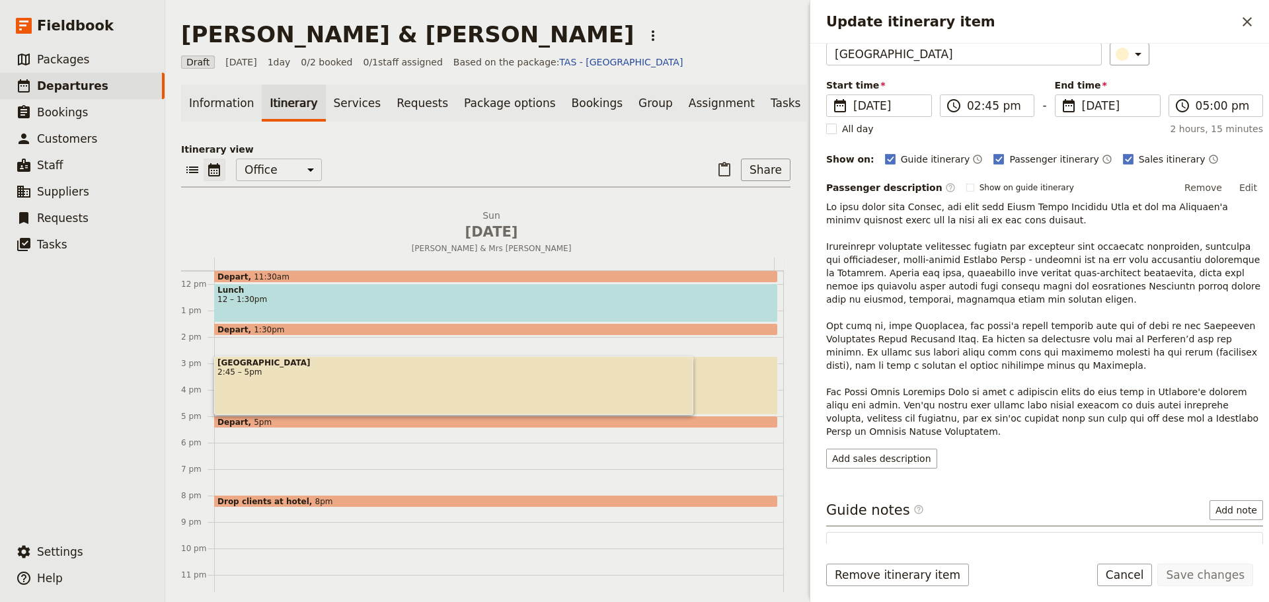
scroll to position [150, 0]
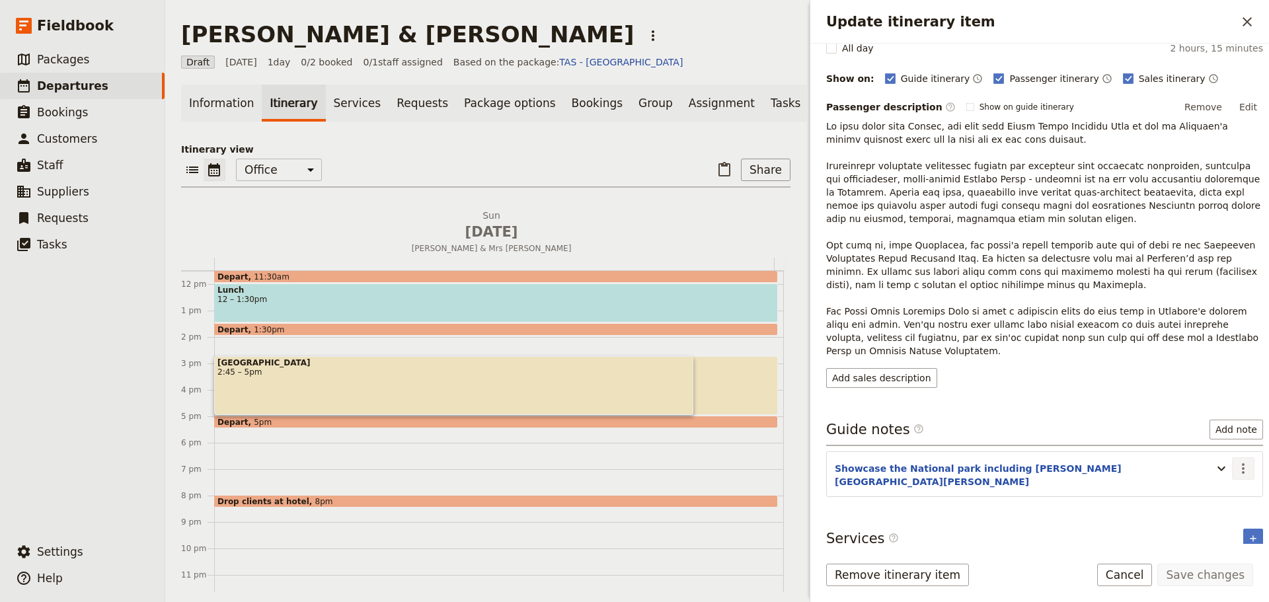
click at [1239, 463] on icon "Actions" at bounding box center [1243, 469] width 16 height 16
click at [1227, 494] on span "Edit note" at bounding box center [1204, 496] width 61 height 13
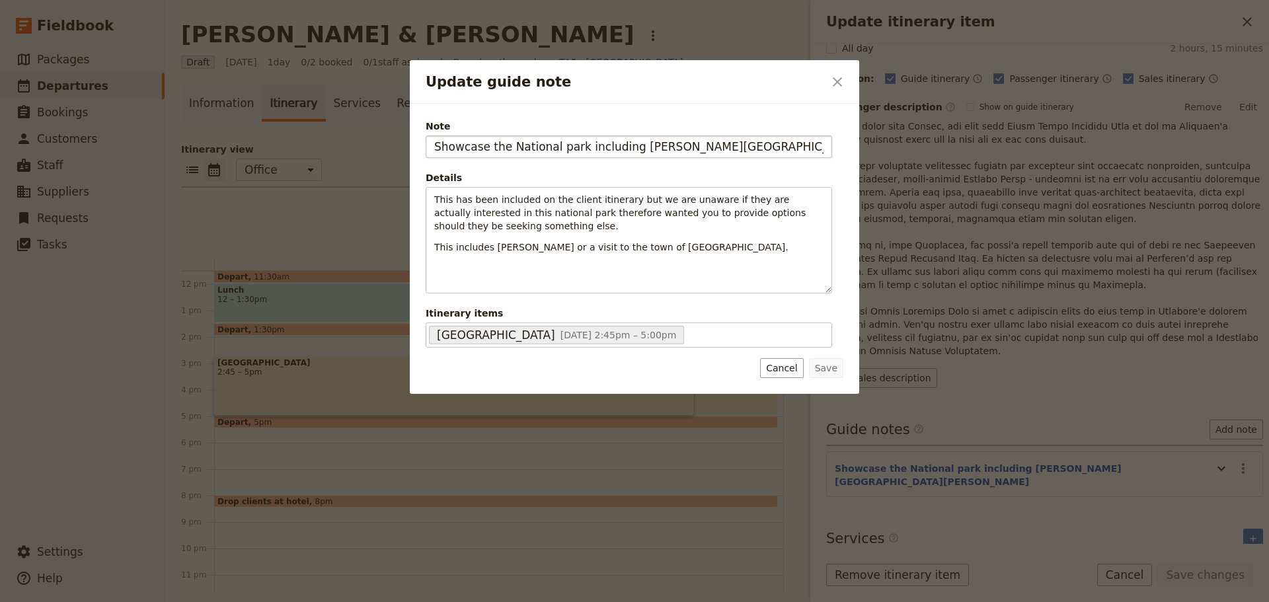
click at [733, 150] on input "Showcase the National park including [PERSON_NAME][GEOGRAPHIC_DATA][PERSON_NAME]" at bounding box center [628, 146] width 406 height 22
type input "Showcase the [GEOGRAPHIC_DATA] including [PERSON_NAME][GEOGRAPHIC_DATA][PERSON_…"
click at [841, 371] on button "Save" at bounding box center [826, 368] width 34 height 20
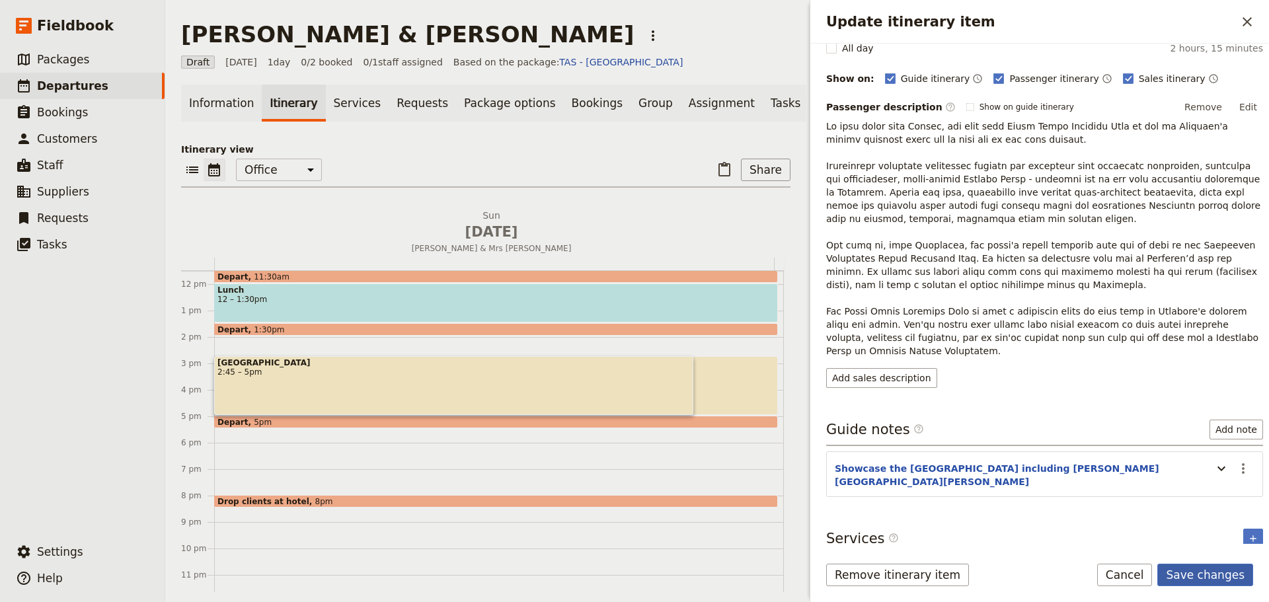
click at [1229, 583] on button "Save changes" at bounding box center [1205, 575] width 96 height 22
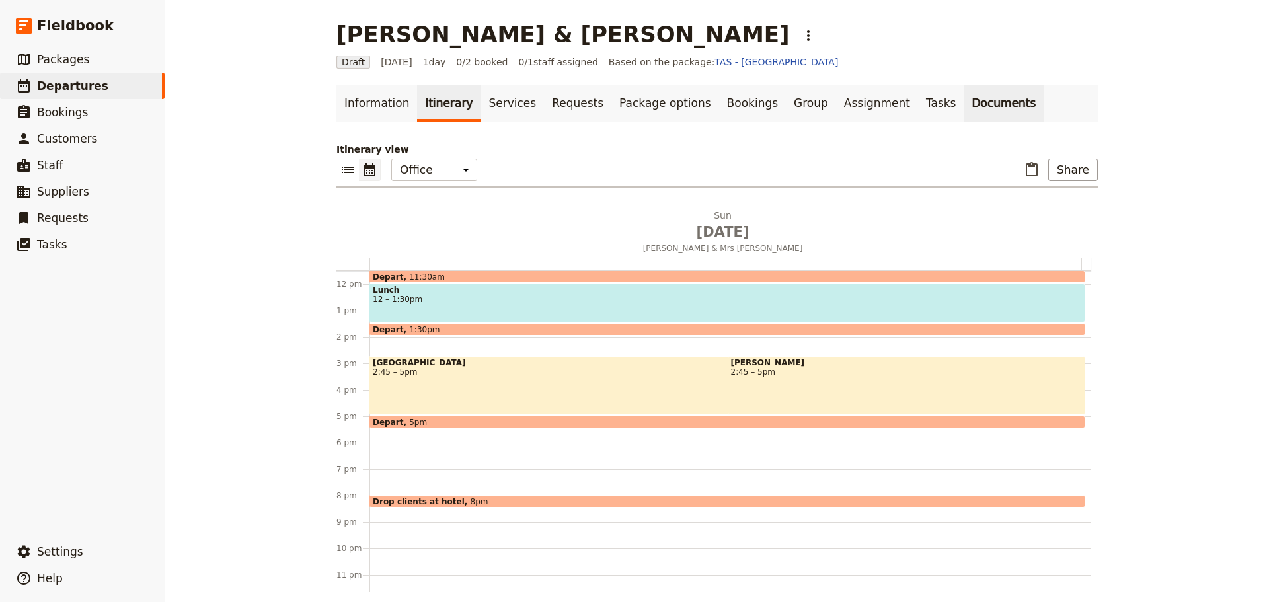
click at [963, 98] on link "Documents" at bounding box center [1003, 103] width 80 height 37
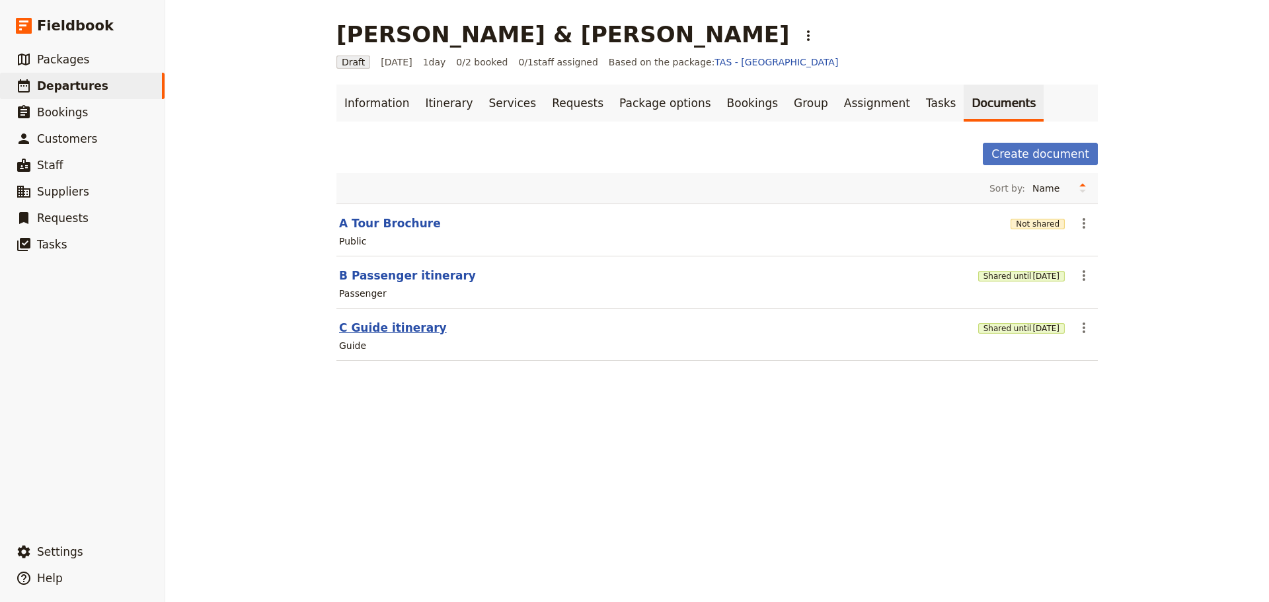
click at [357, 325] on button "C Guide itinerary" at bounding box center [393, 328] width 108 height 16
select select "STAFF"
select select "RUN_SHEET"
select select "DEFAULT"
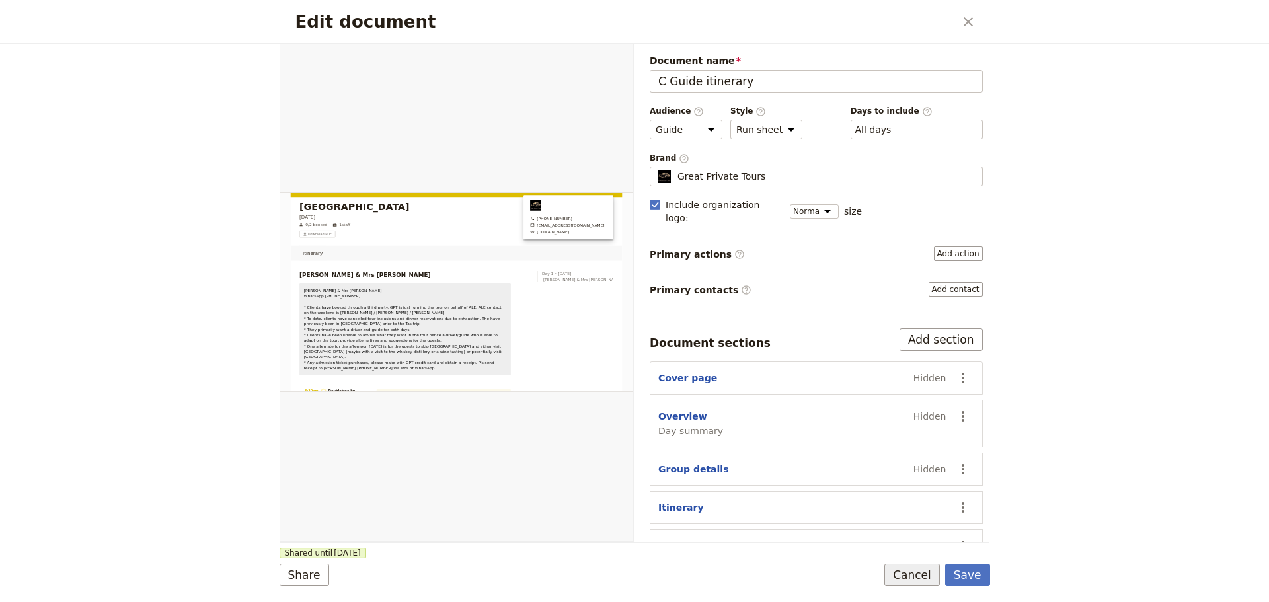
click at [927, 573] on button "Cancel" at bounding box center [911, 575] width 55 height 22
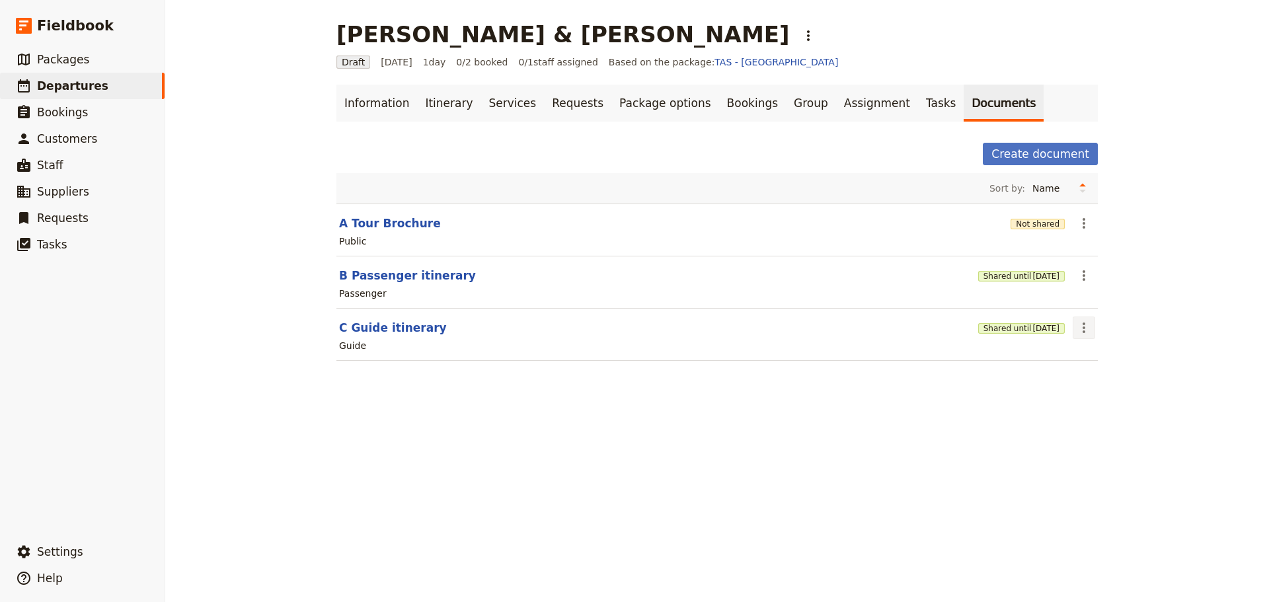
click at [1083, 332] on icon "Actions" at bounding box center [1084, 328] width 16 height 16
click at [1087, 360] on span "Share" at bounding box center [1089, 356] width 26 height 13
